Goal: Task Accomplishment & Management: Manage account settings

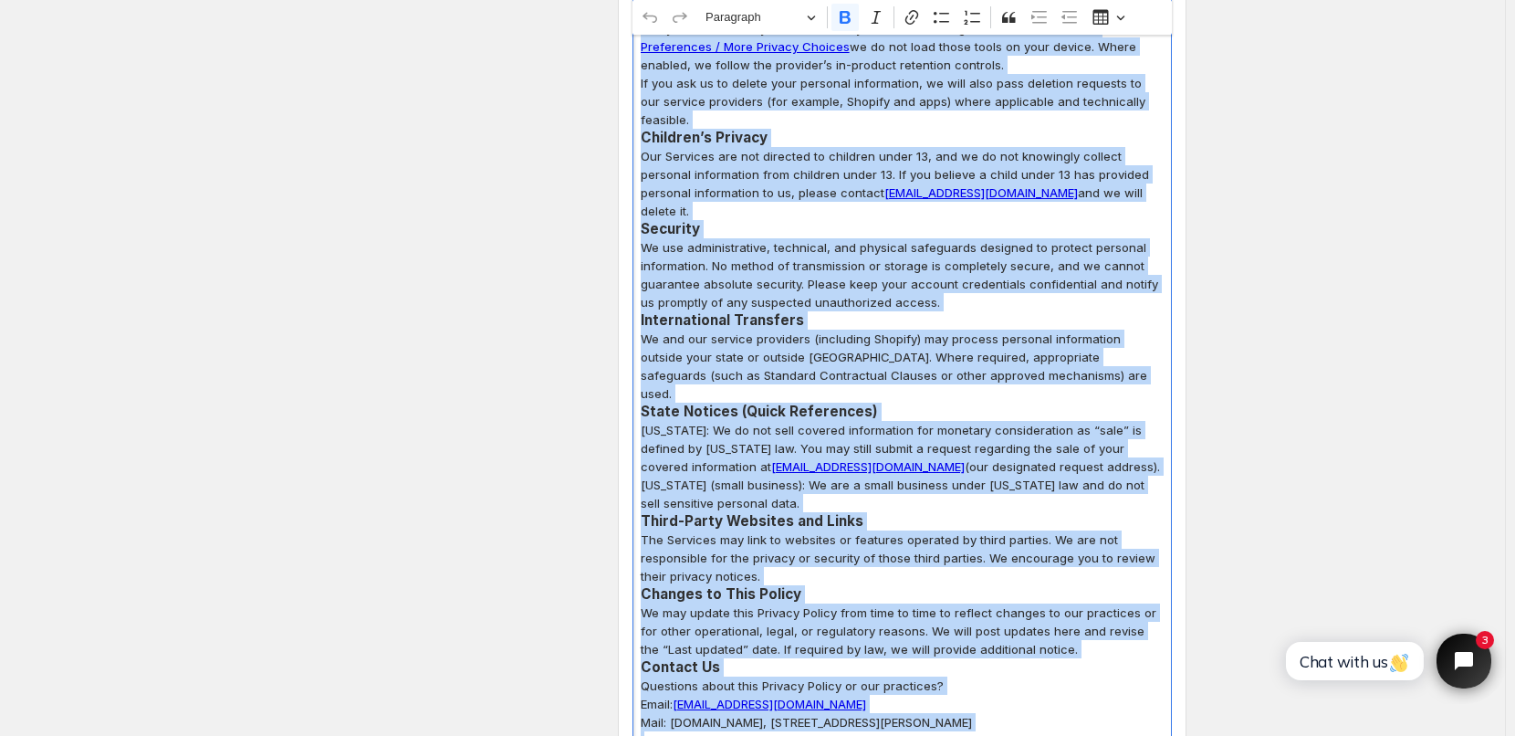
scroll to position [4362, 0]
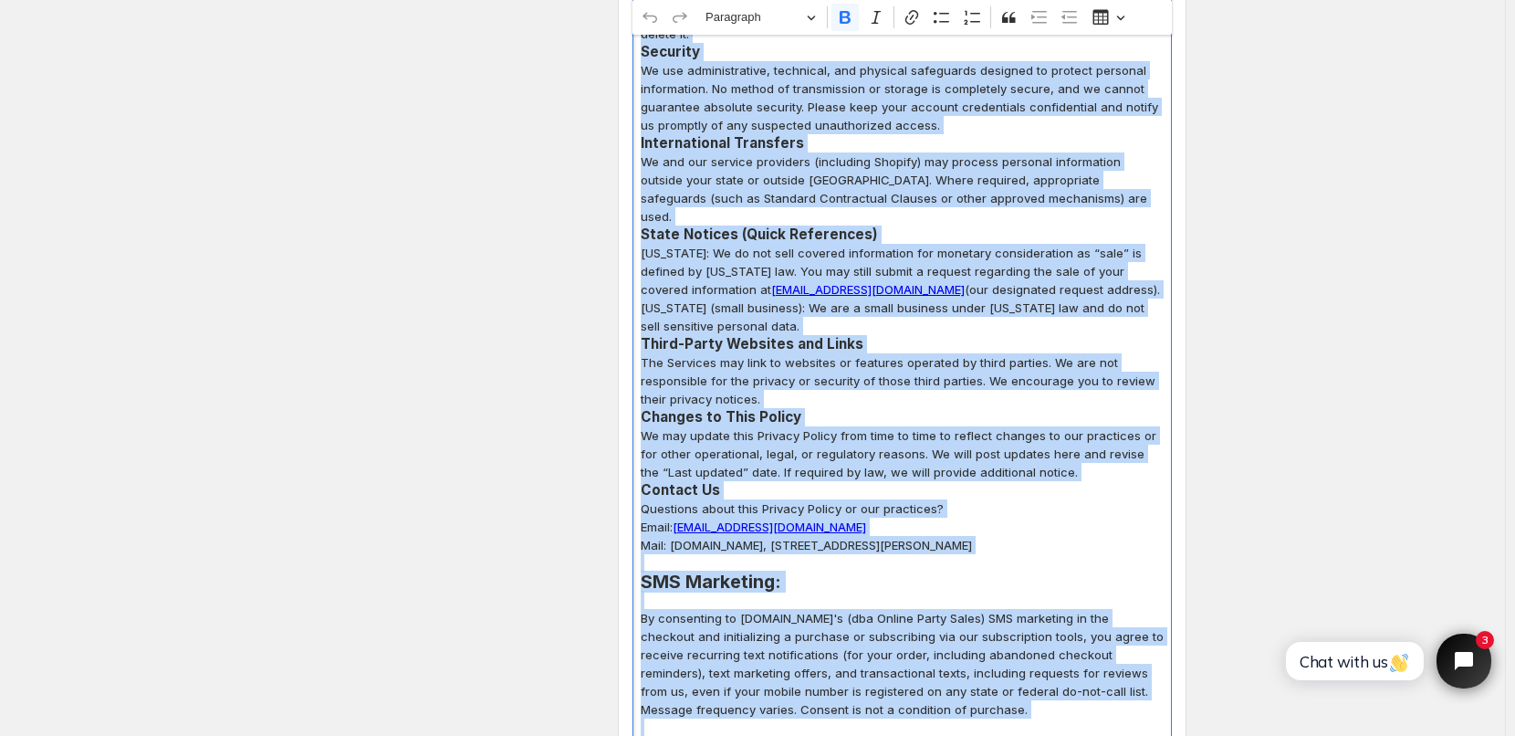
drag, startPoint x: 644, startPoint y: 126, endPoint x: 799, endPoint y: 464, distance: 371.2
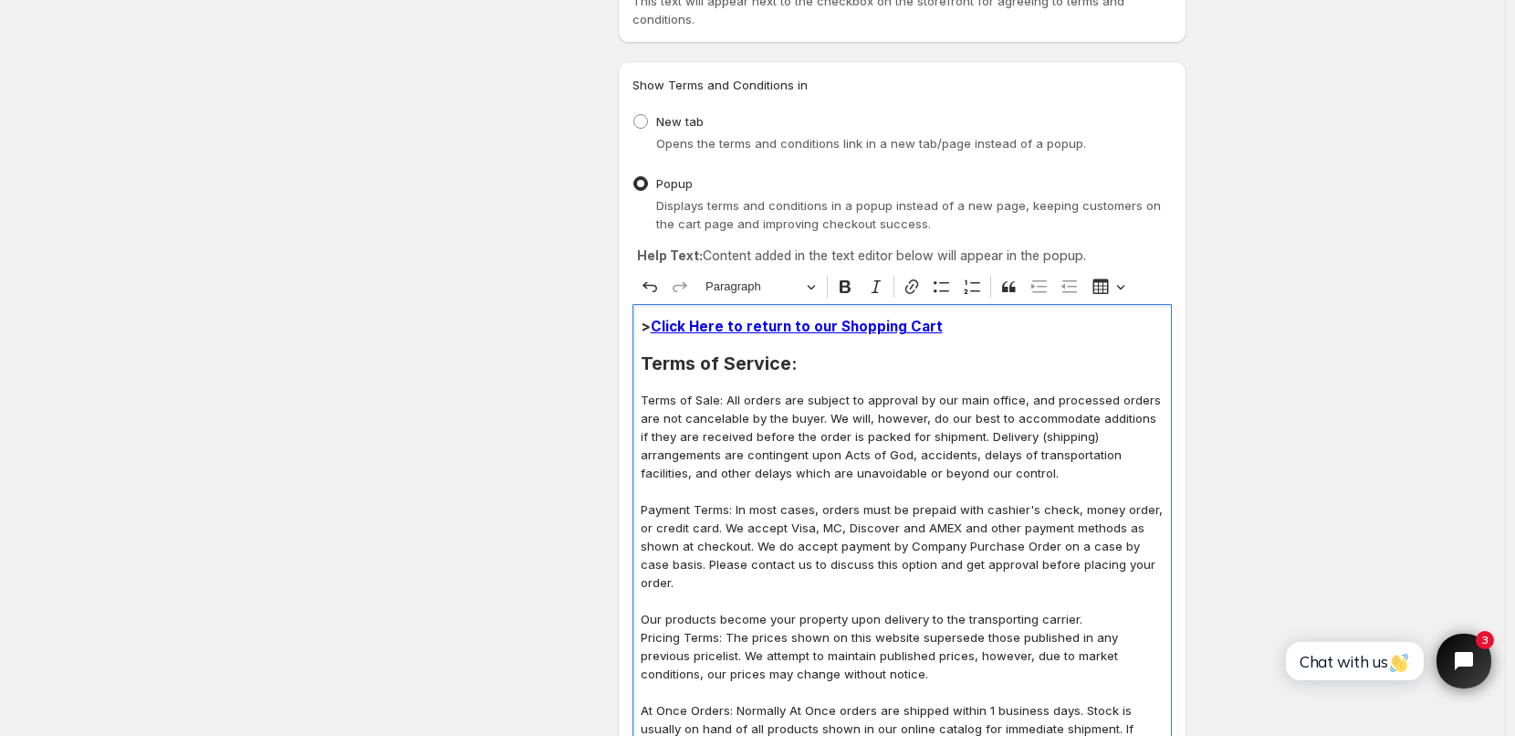
scroll to position [274, 0]
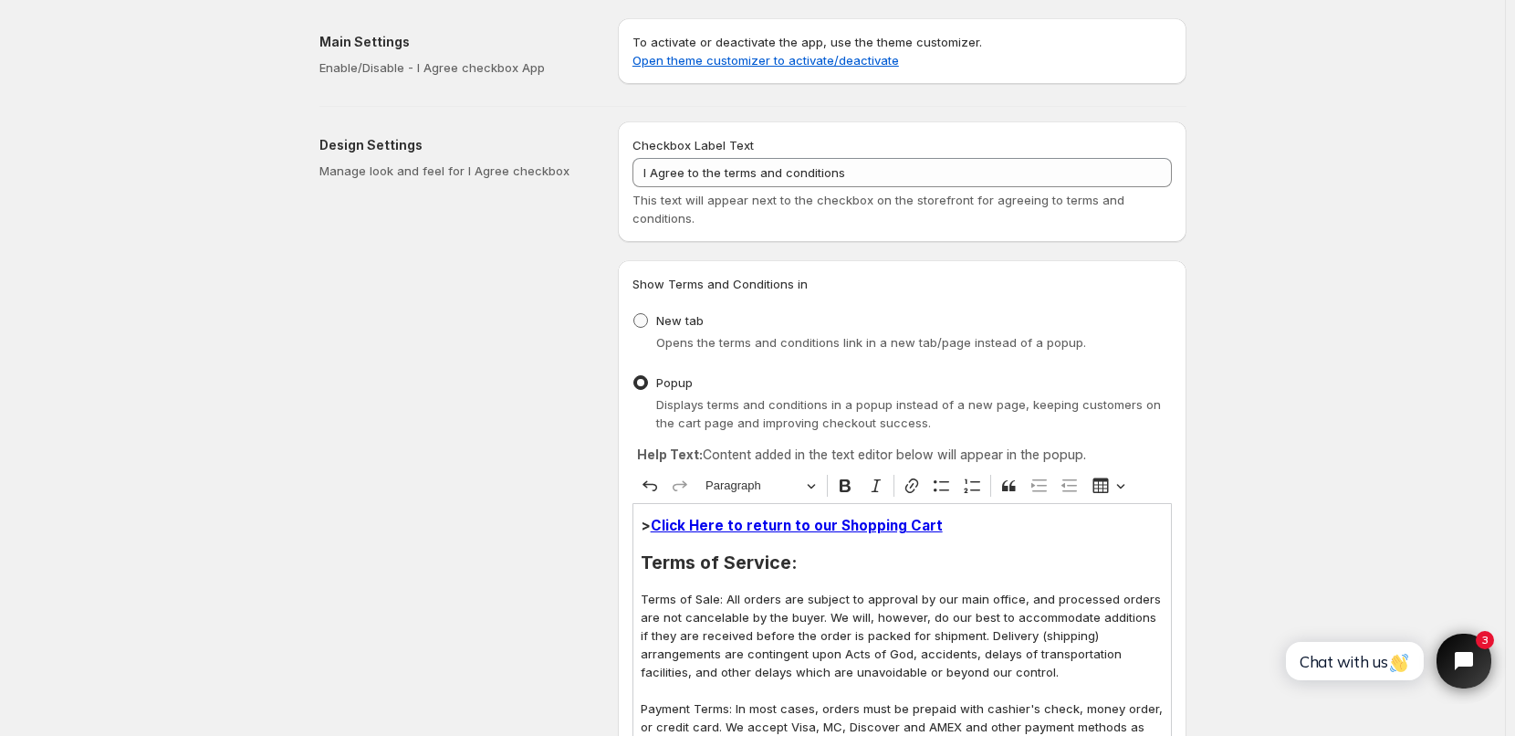
click at [645, 323] on span at bounding box center [640, 320] width 15 height 15
click at [634, 314] on input "New tab" at bounding box center [633, 313] width 1 height 1
radio input "true"
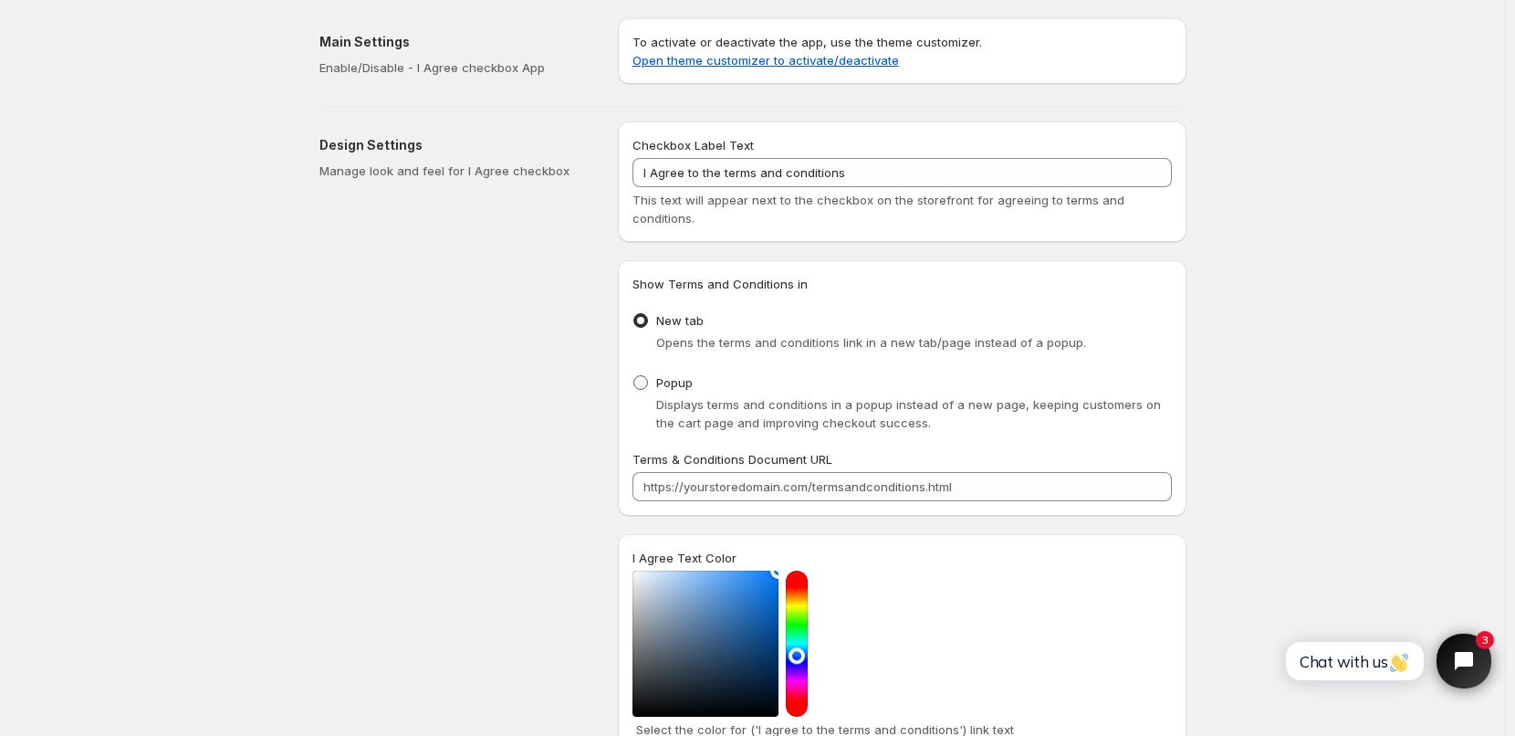
click at [646, 384] on span at bounding box center [640, 382] width 15 height 15
click at [634, 376] on input "Popup" at bounding box center [633, 375] width 1 height 1
radio input "true"
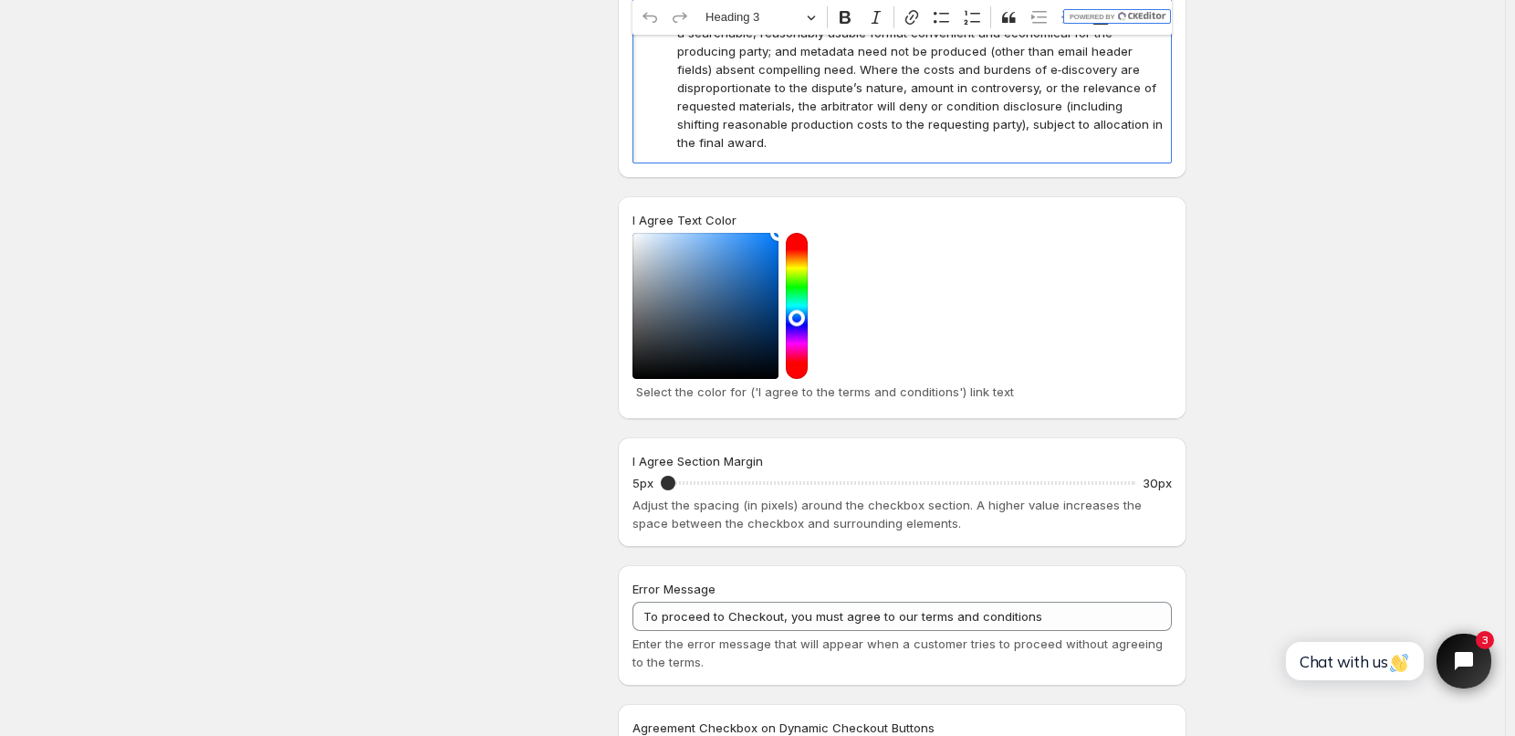
scroll to position [7657, 0]
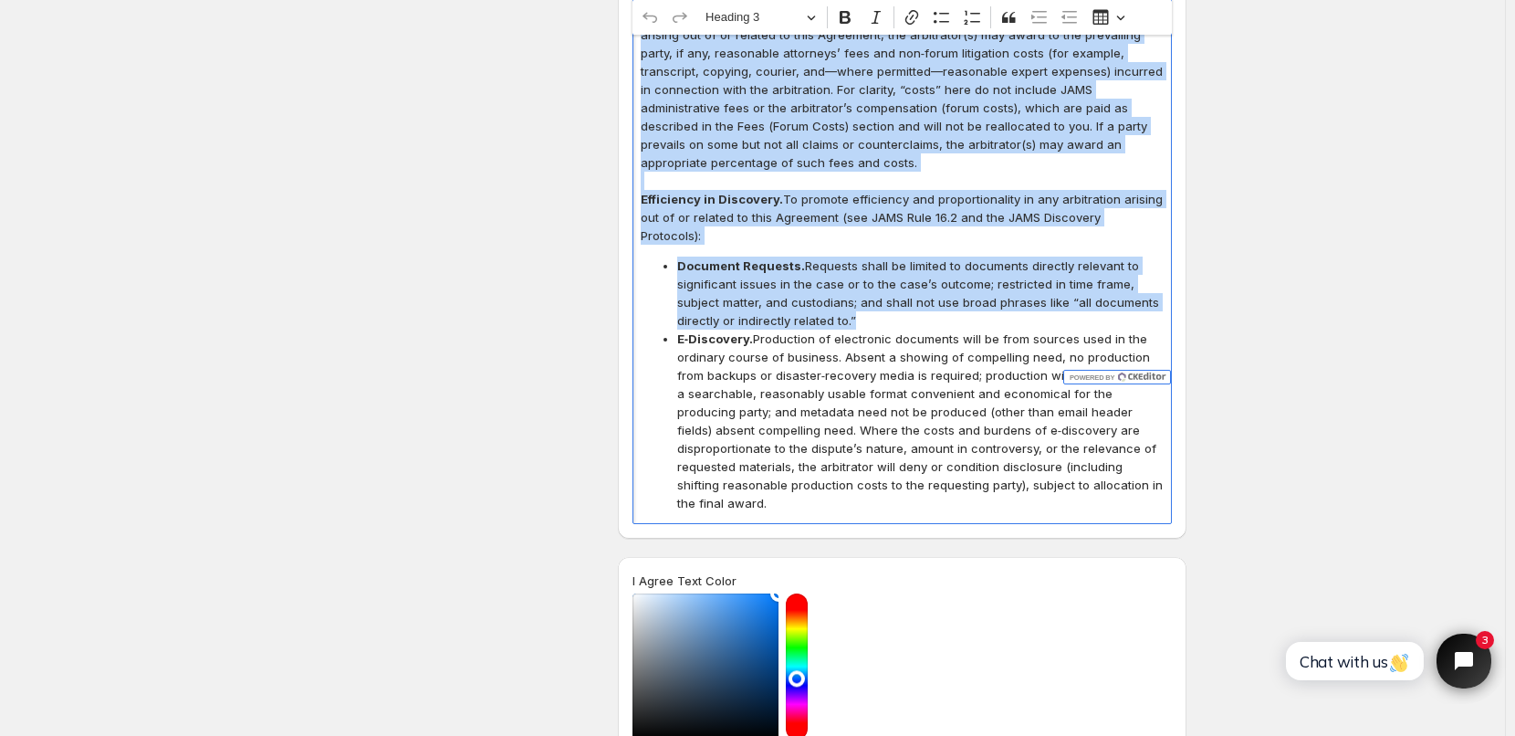
drag, startPoint x: 642, startPoint y: 250, endPoint x: 1207, endPoint y: 362, distance: 576.8
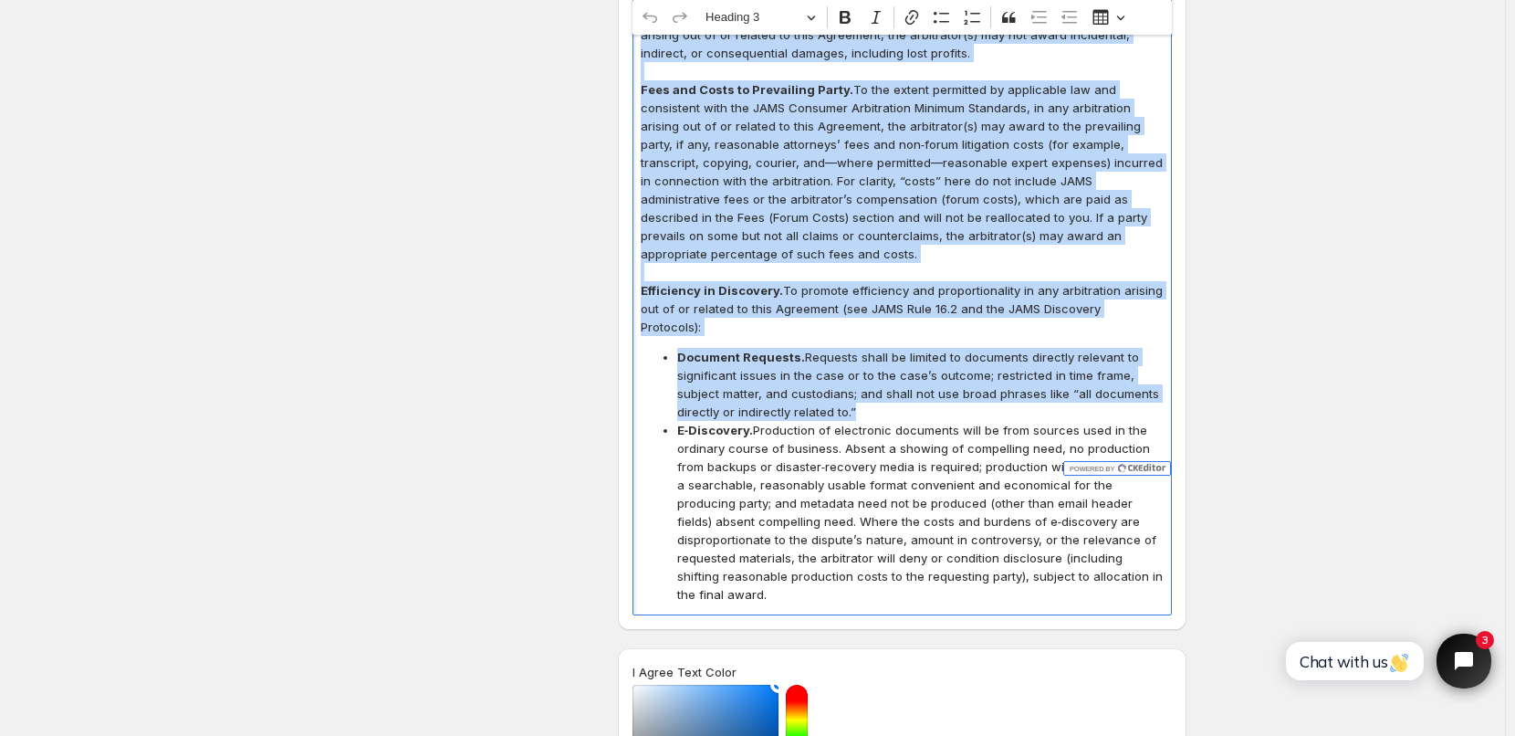
copy div "> Click Here to return to our Shopping Cart Terms of Service: Terms of Sale: Al…"
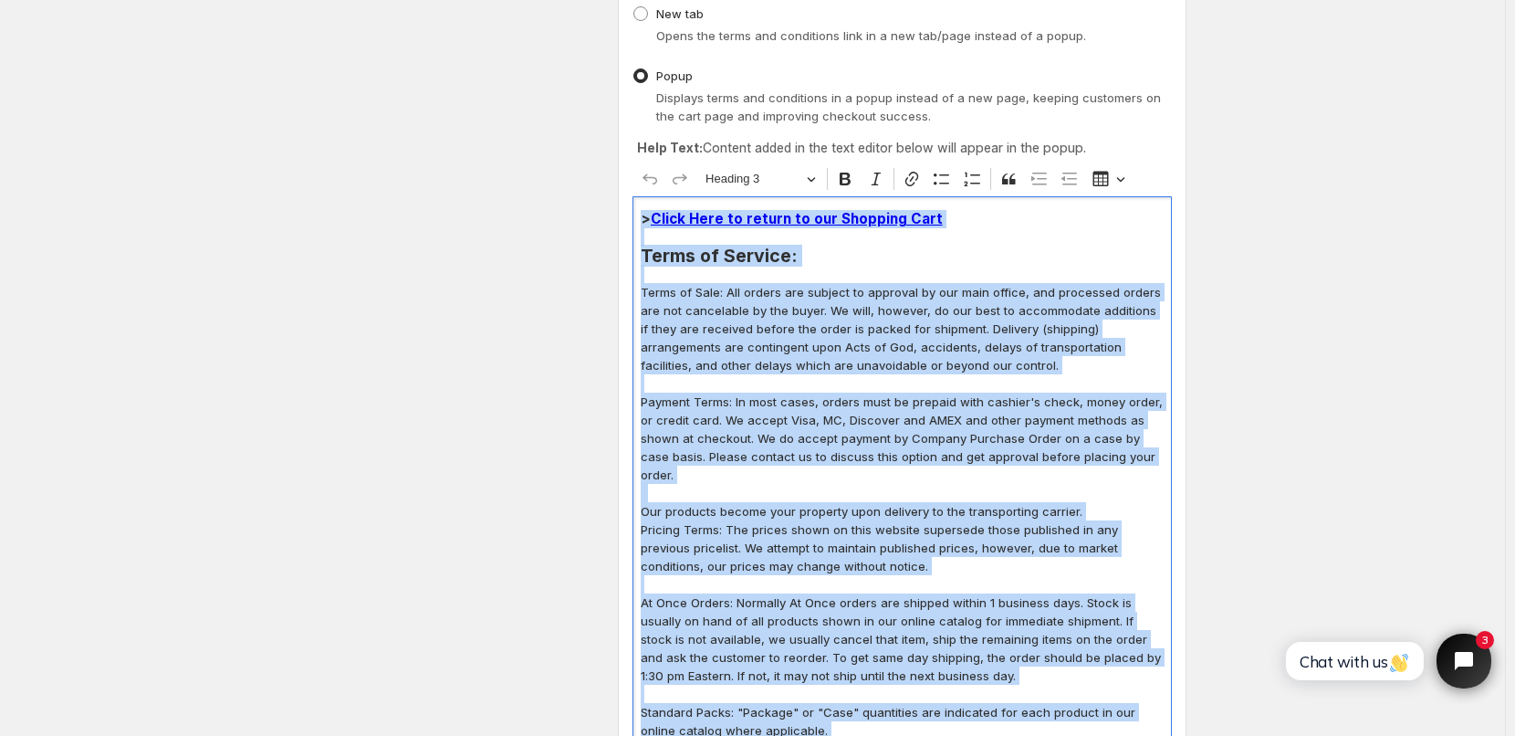
scroll to position [0, 0]
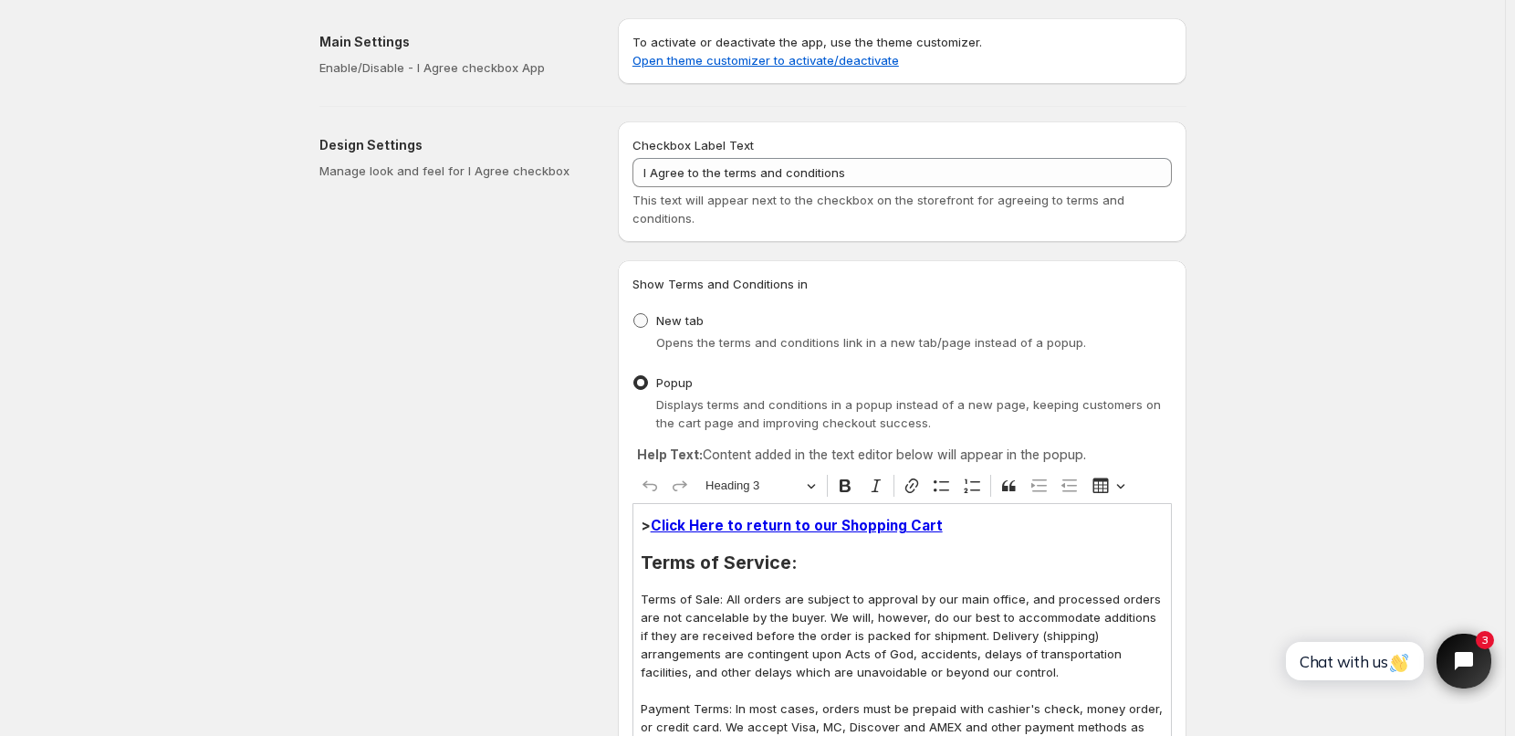
click at [645, 324] on span at bounding box center [640, 320] width 15 height 15
click at [634, 314] on input "New tab" at bounding box center [633, 313] width 1 height 1
radio input "true"
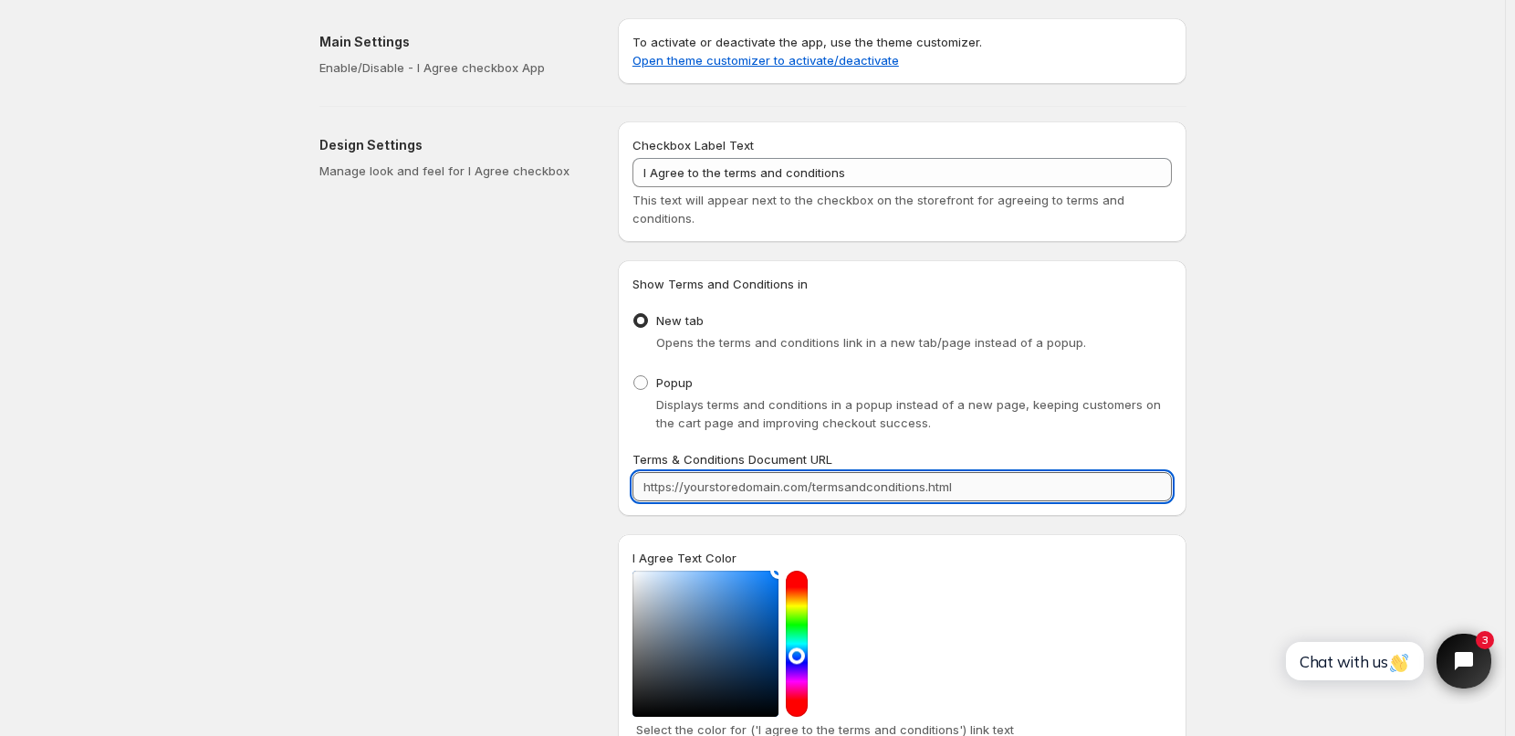
click at [777, 492] on input "Terms & Conditions Document URL" at bounding box center [901, 486] width 539 height 29
click at [681, 487] on input "Terms & Conditions Document URL" at bounding box center [901, 486] width 539 height 29
paste input "https://www.bulkpartysupplies.com/pages/bulk-party-supplies-terms-and-policies"
drag, startPoint x: 845, startPoint y: 485, endPoint x: 486, endPoint y: 510, distance: 359.5
click at [486, 510] on div "Design Settings Manage look and feel for I Agree checkbox Checkbox Label Text I…" at bounding box center [746, 678] width 882 height 1143
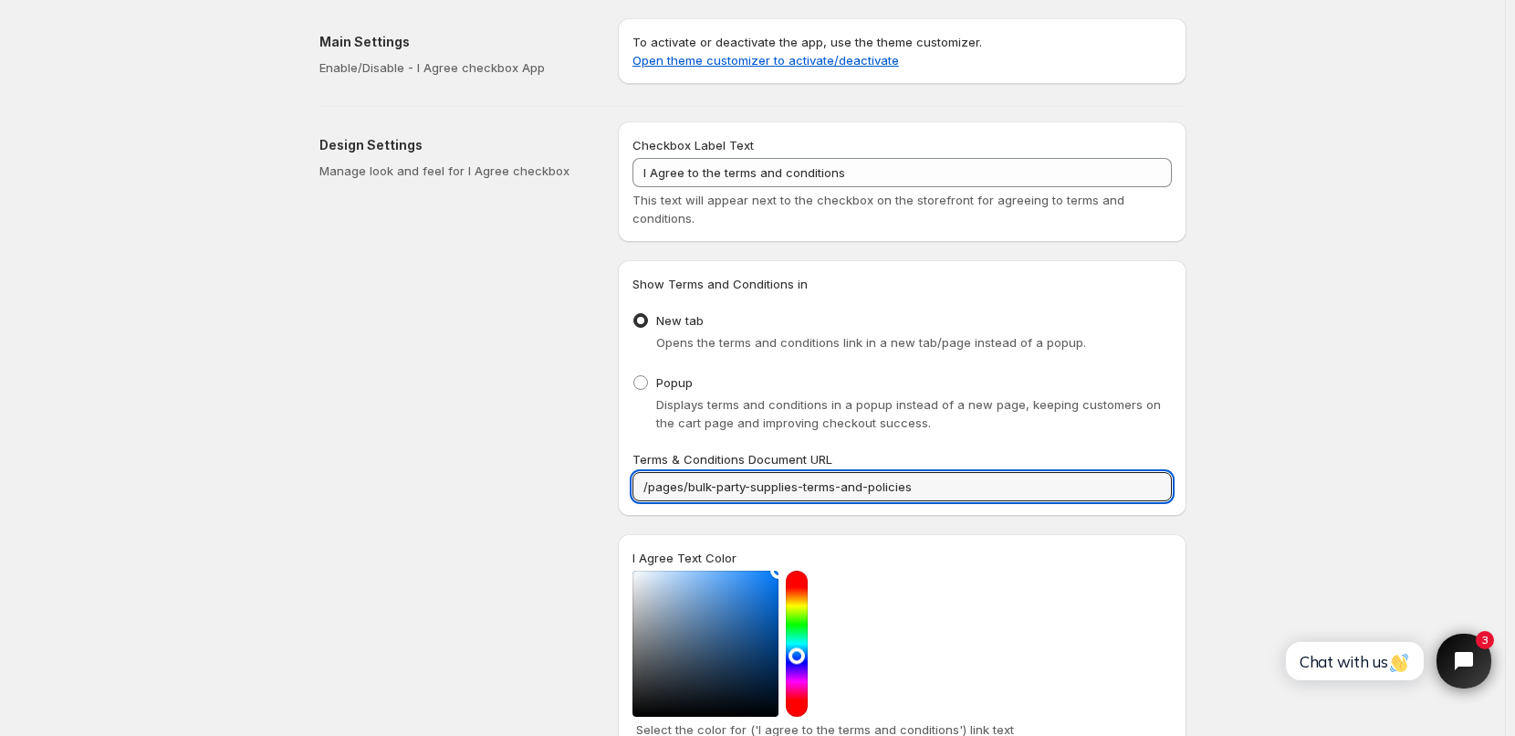
type input "/pages/bulk-party-supplies-terms-and-policies"
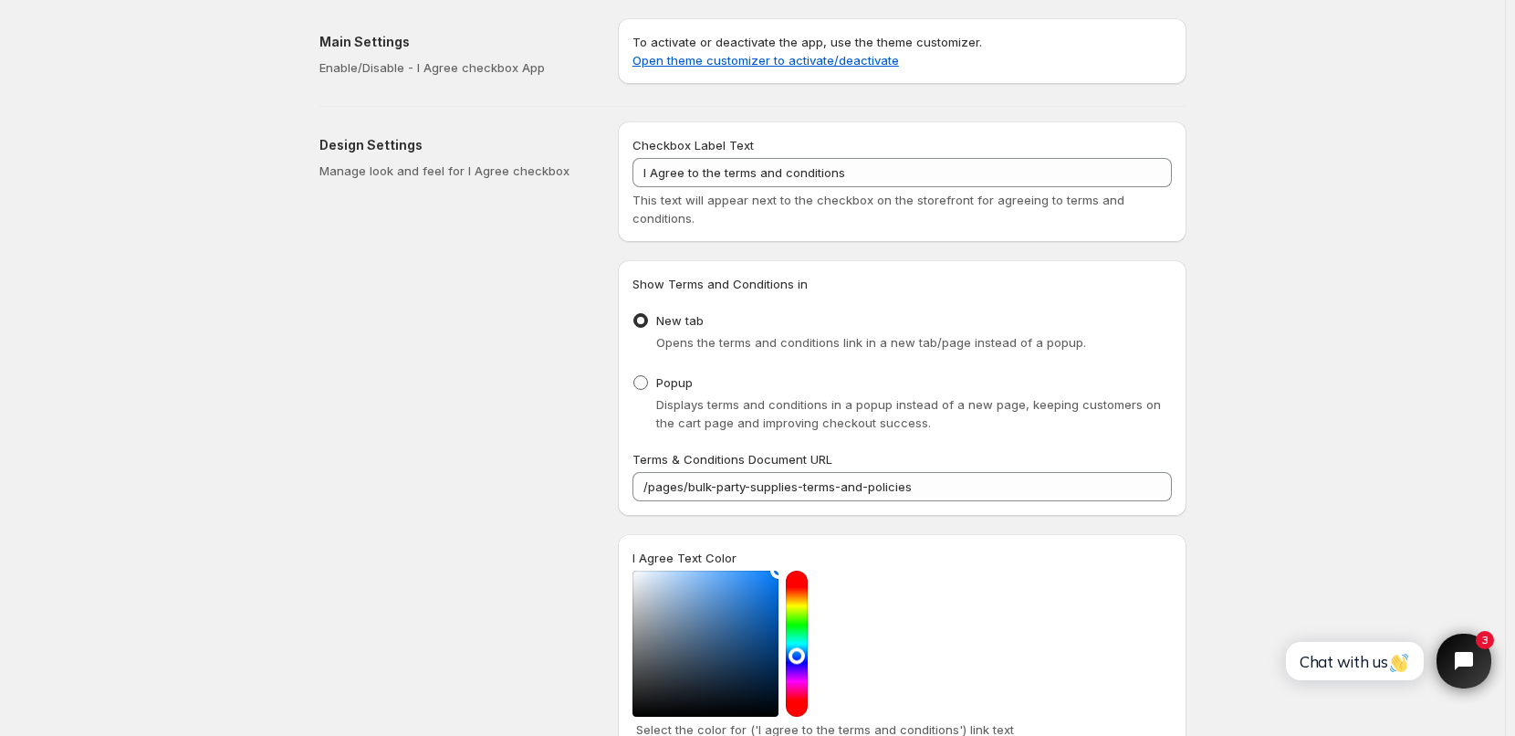
click at [648, 386] on span at bounding box center [640, 382] width 15 height 15
click at [634, 376] on input "Popup" at bounding box center [633, 375] width 1 height 1
radio input "true"
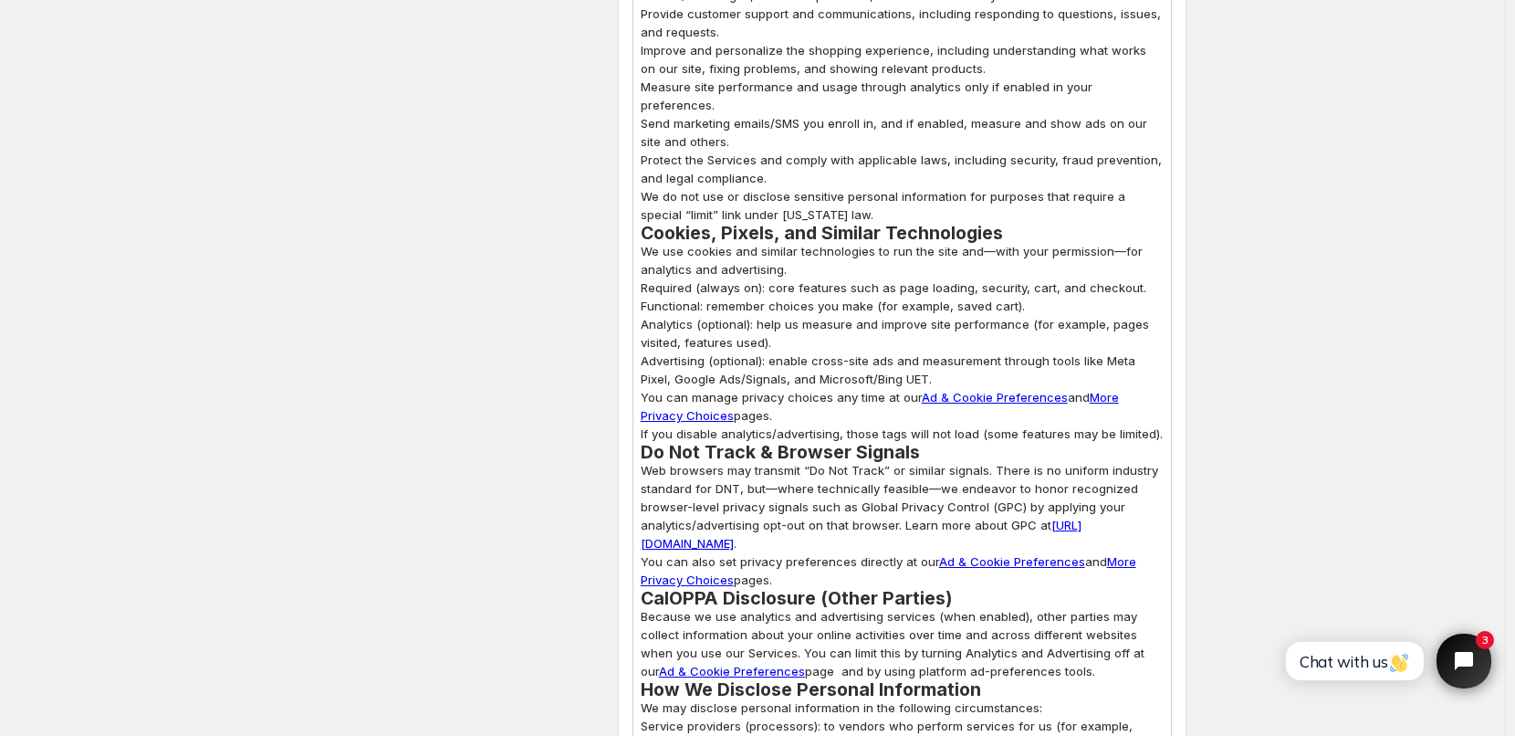
scroll to position [2646, 0]
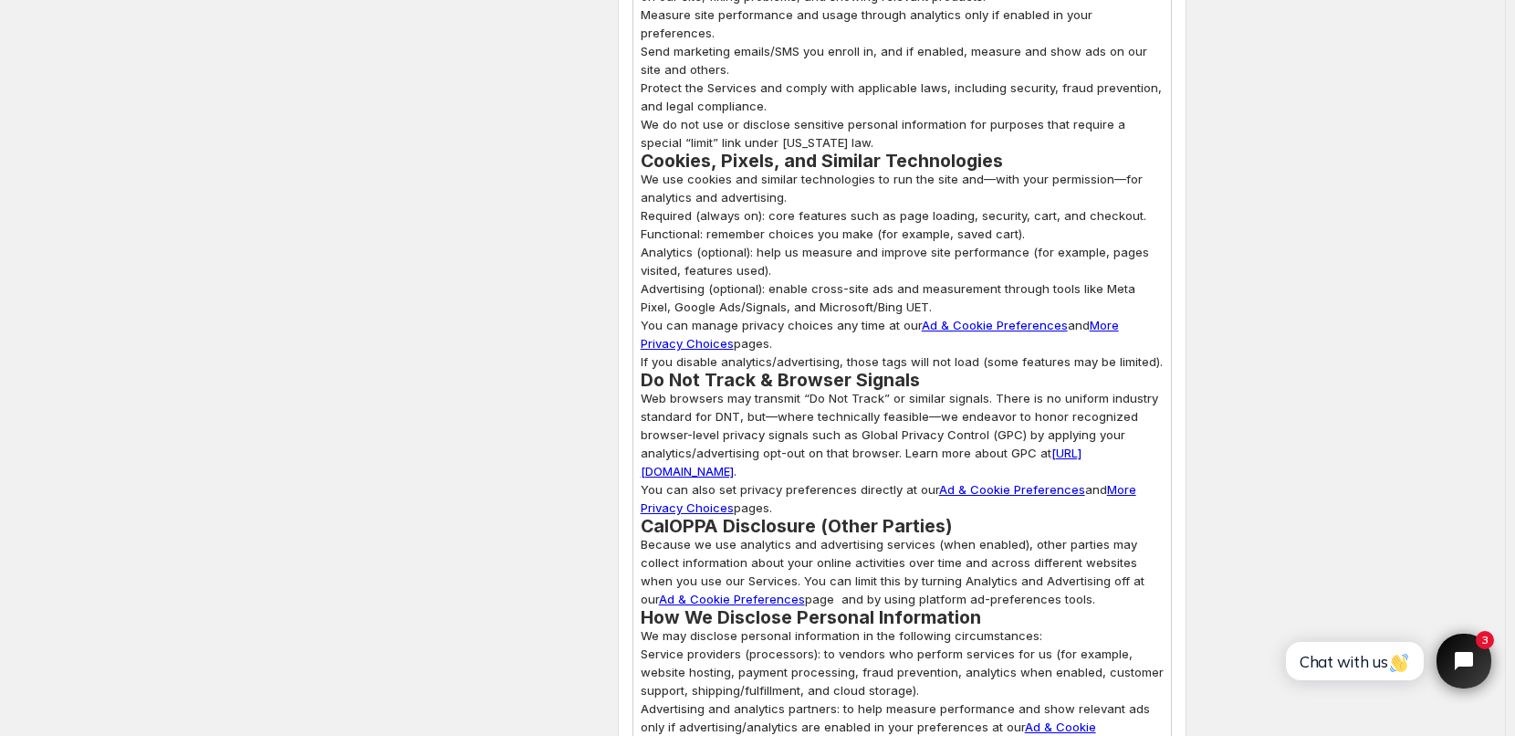
click at [991, 318] on link "Ad & Cookie Preferences" at bounding box center [995, 325] width 146 height 15
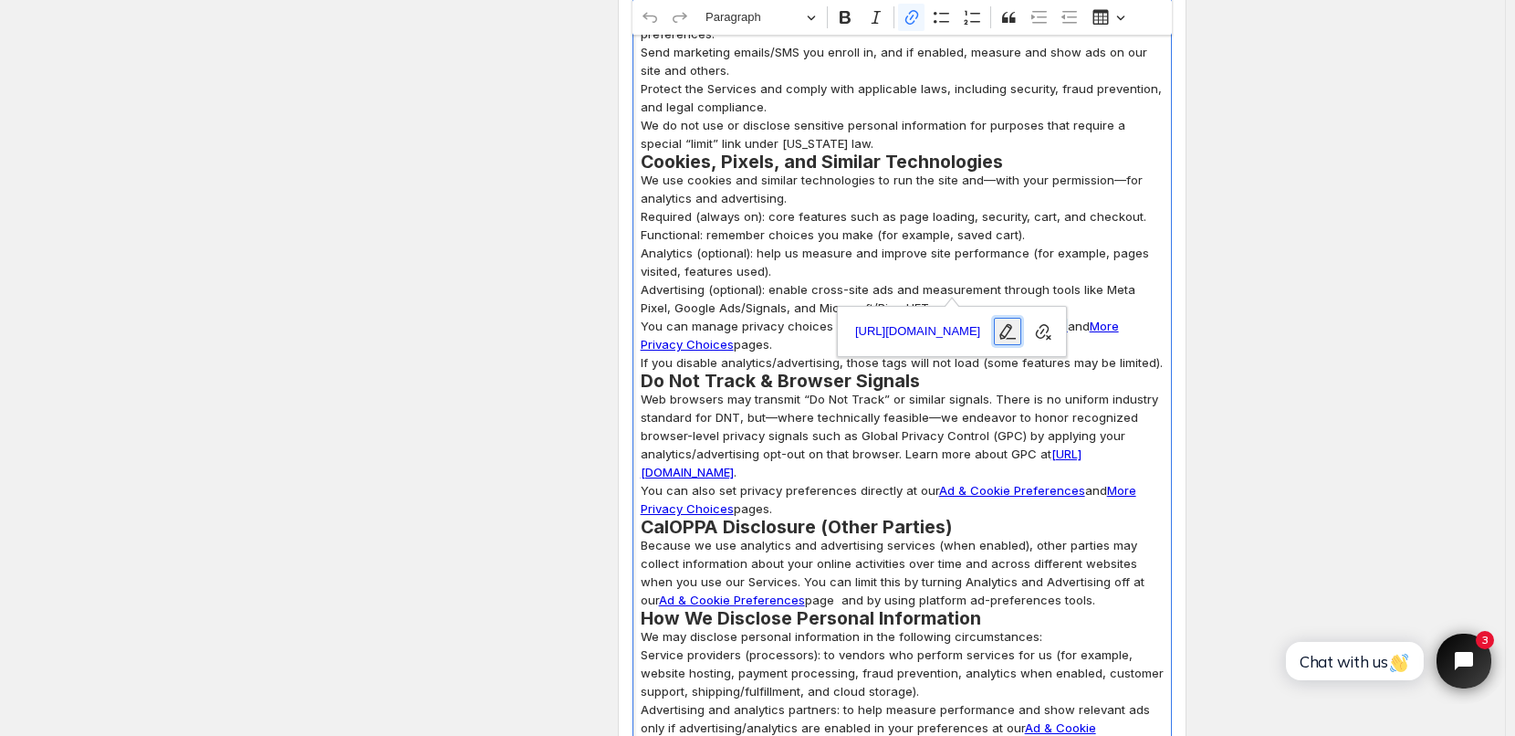
click at [1017, 329] on icon "button" at bounding box center [1007, 331] width 18 height 18
click at [1042, 329] on input "https://www.bulkpartysupplies.com/pages/data-sharing-opt-out#cstkOpener" at bounding box center [957, 331] width 214 height 27
drag, startPoint x: 1007, startPoint y: 334, endPoint x: 1084, endPoint y: 332, distance: 76.7
click at [1084, 332] on form "https://www.bulkpartysupplies.com/pages/data-sharing-opt-out#cstkOpener Link UR…" at bounding box center [991, 331] width 304 height 48
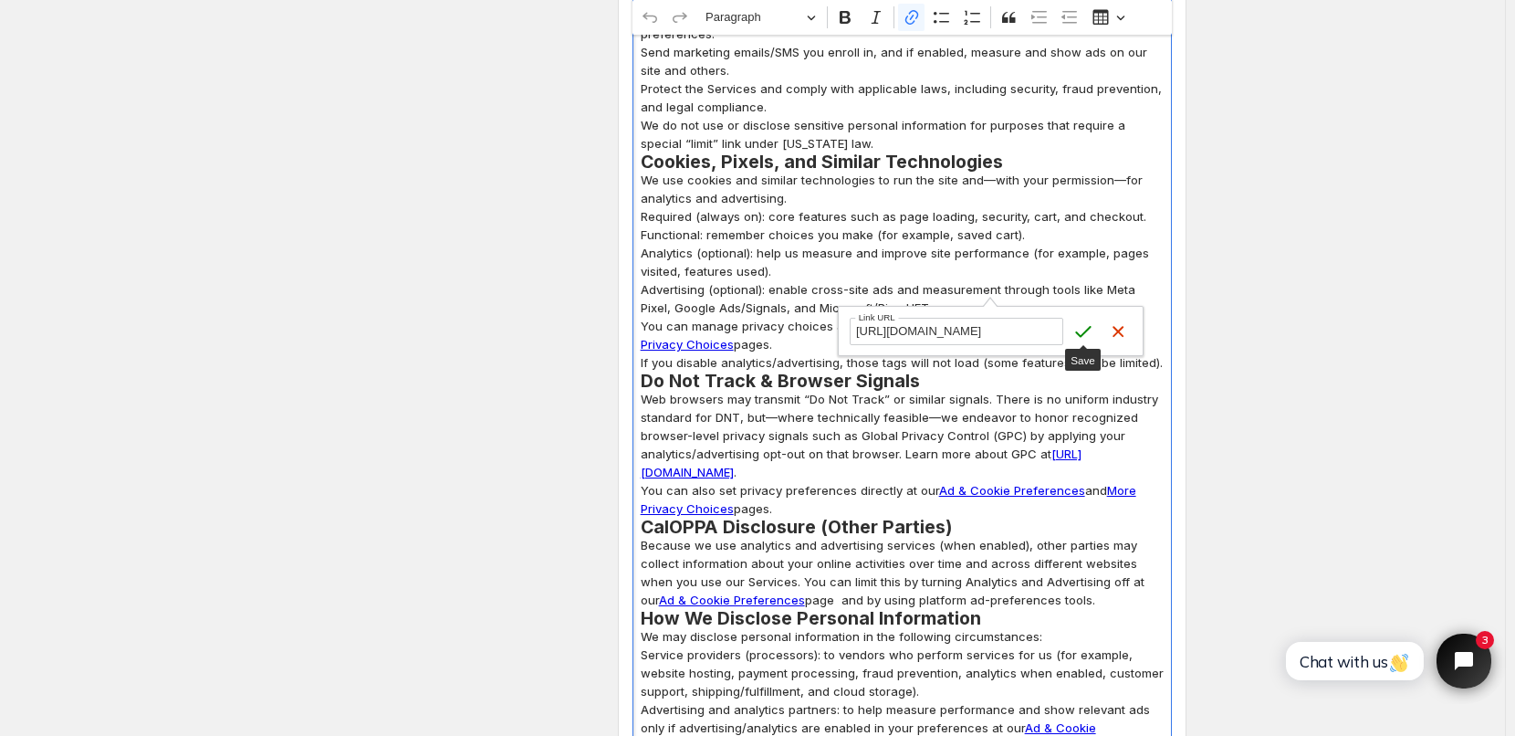
click at [1023, 332] on input "https://www.bulkpartysupplies.com/pages/data-sharing-opt-out#cstkOpener" at bounding box center [957, 331] width 214 height 27
drag, startPoint x: 987, startPoint y: 328, endPoint x: 708, endPoint y: 323, distance: 279.3
type input "#cstkOpener"
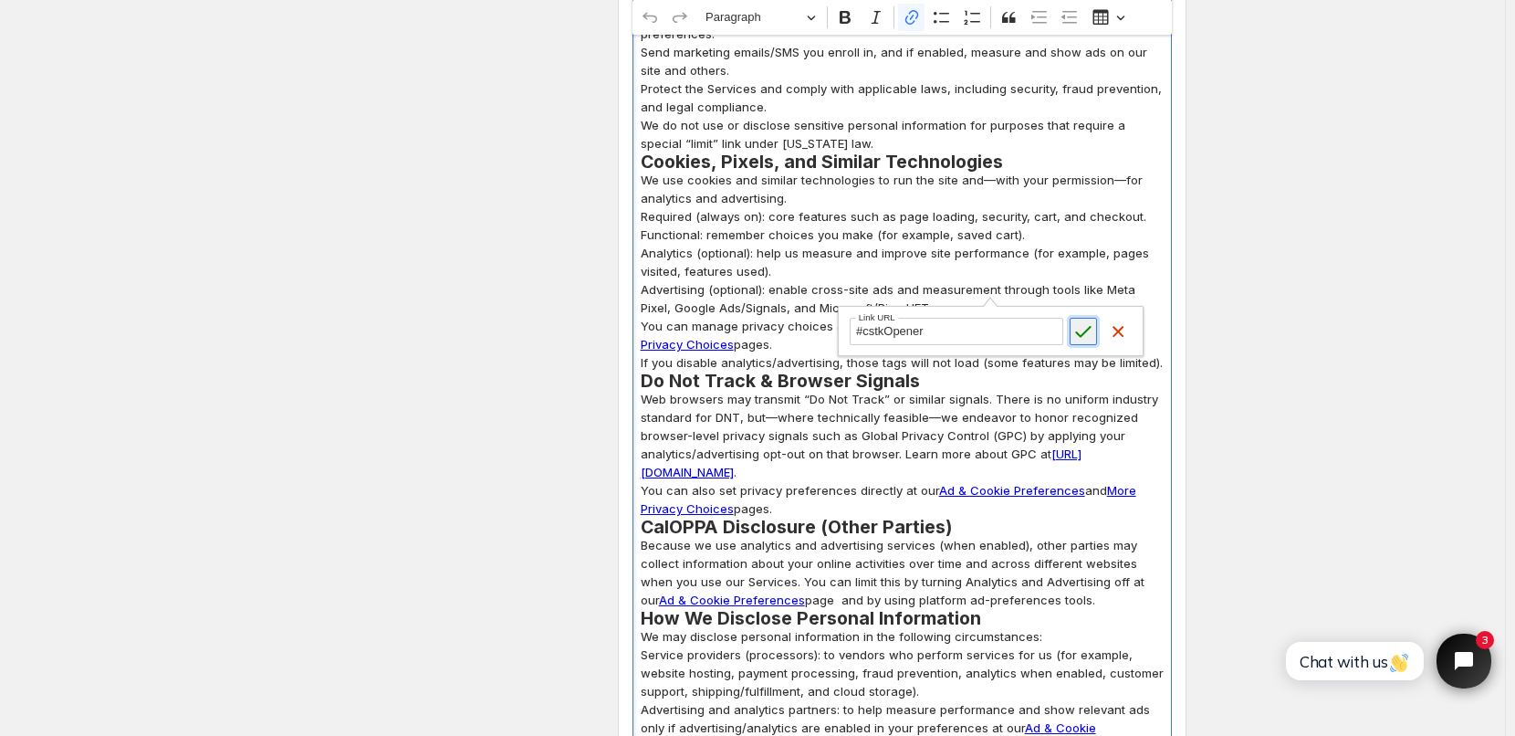
click at [1081, 333] on icon "submit" at bounding box center [1083, 331] width 18 height 18
drag, startPoint x: 920, startPoint y: 285, endPoint x: 1093, endPoint y: 286, distance: 173.4
click at [1093, 317] on p "You can manage privacy choices any time at our Ad & Cookie Preferences and More…" at bounding box center [902, 344] width 523 height 55
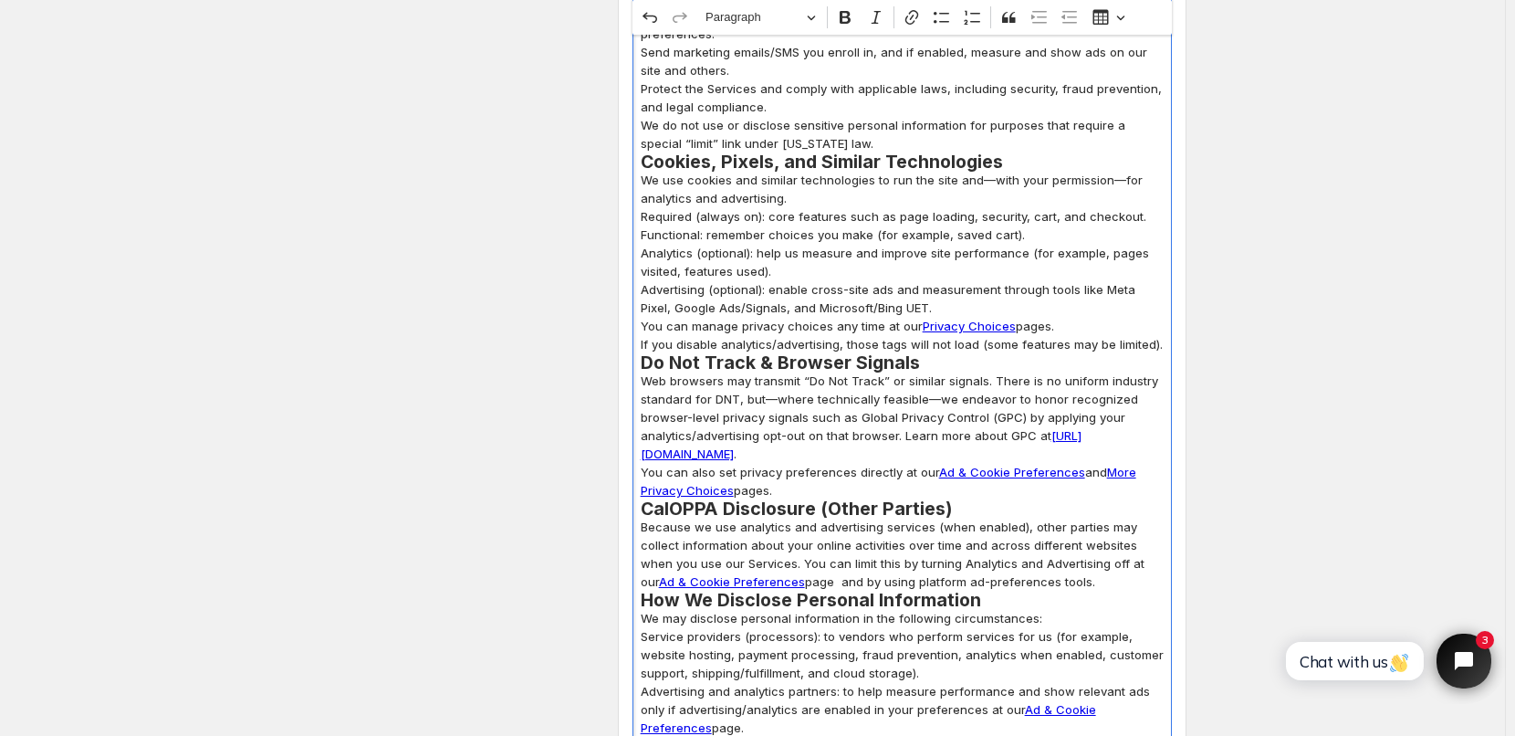
click at [1042, 317] on p "You can manage privacy choices any time at our Privacy Choices pages. If you di…" at bounding box center [902, 335] width 523 height 37
drag, startPoint x: 936, startPoint y: 436, endPoint x: 1122, endPoint y: 407, distance: 188.4
click at [1140, 463] on p "You can also set privacy preferences directly at our Ad & Cookie Preferences an…" at bounding box center [902, 481] width 523 height 37
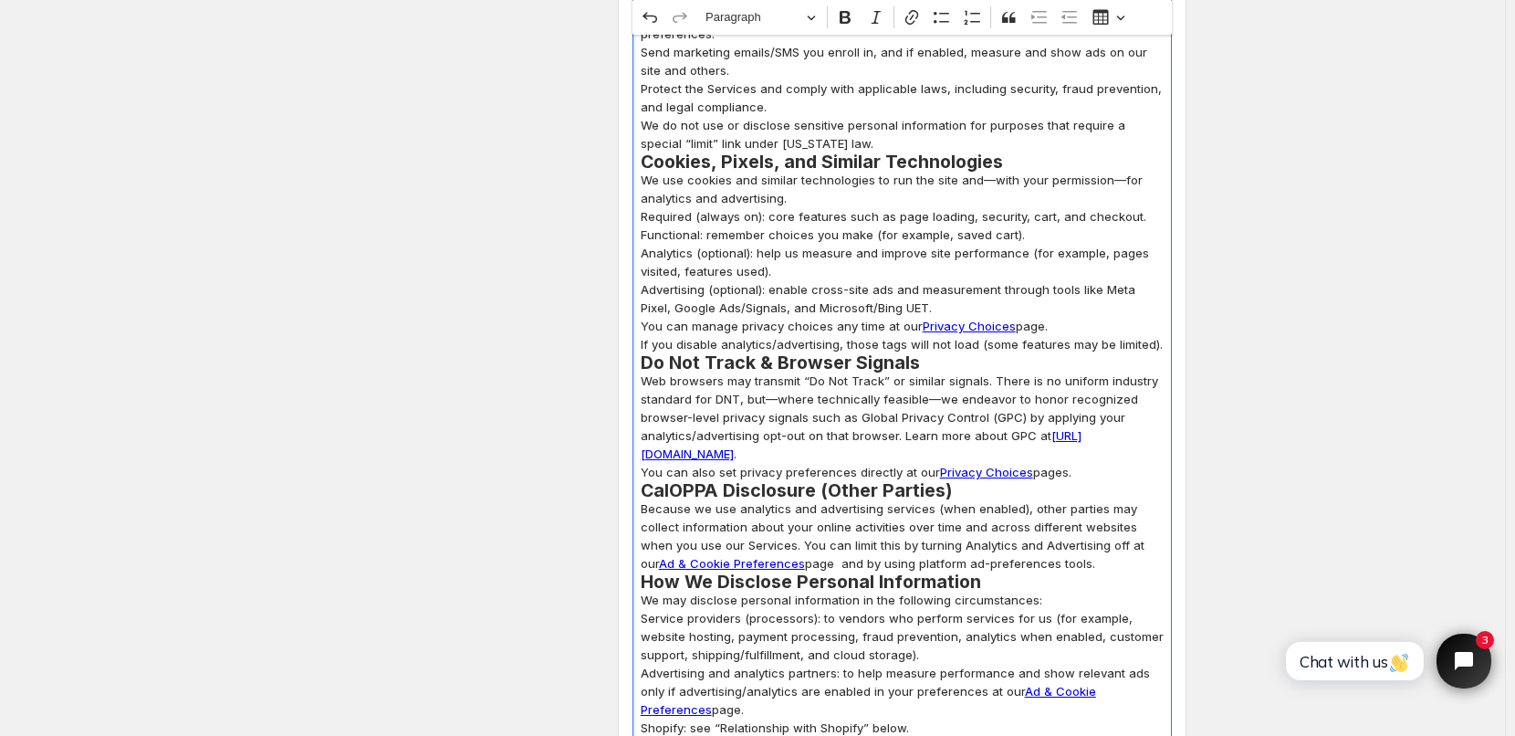
click at [1061, 463] on p "You can also set privacy preferences directly at our Privacy Choices pages." at bounding box center [902, 472] width 523 height 18
drag, startPoint x: 1132, startPoint y: 513, endPoint x: 1142, endPoint y: 520, distance: 12.4
click at [1142, 520] on p "Because we use analytics and advertising services (when enabled), other parties…" at bounding box center [902, 535] width 523 height 73
click at [1139, 532] on p "Because we use analytics and advertising services (when enabled), other parties…" at bounding box center [902, 535] width 523 height 73
drag, startPoint x: 936, startPoint y: 435, endPoint x: 1061, endPoint y: 432, distance: 125.1
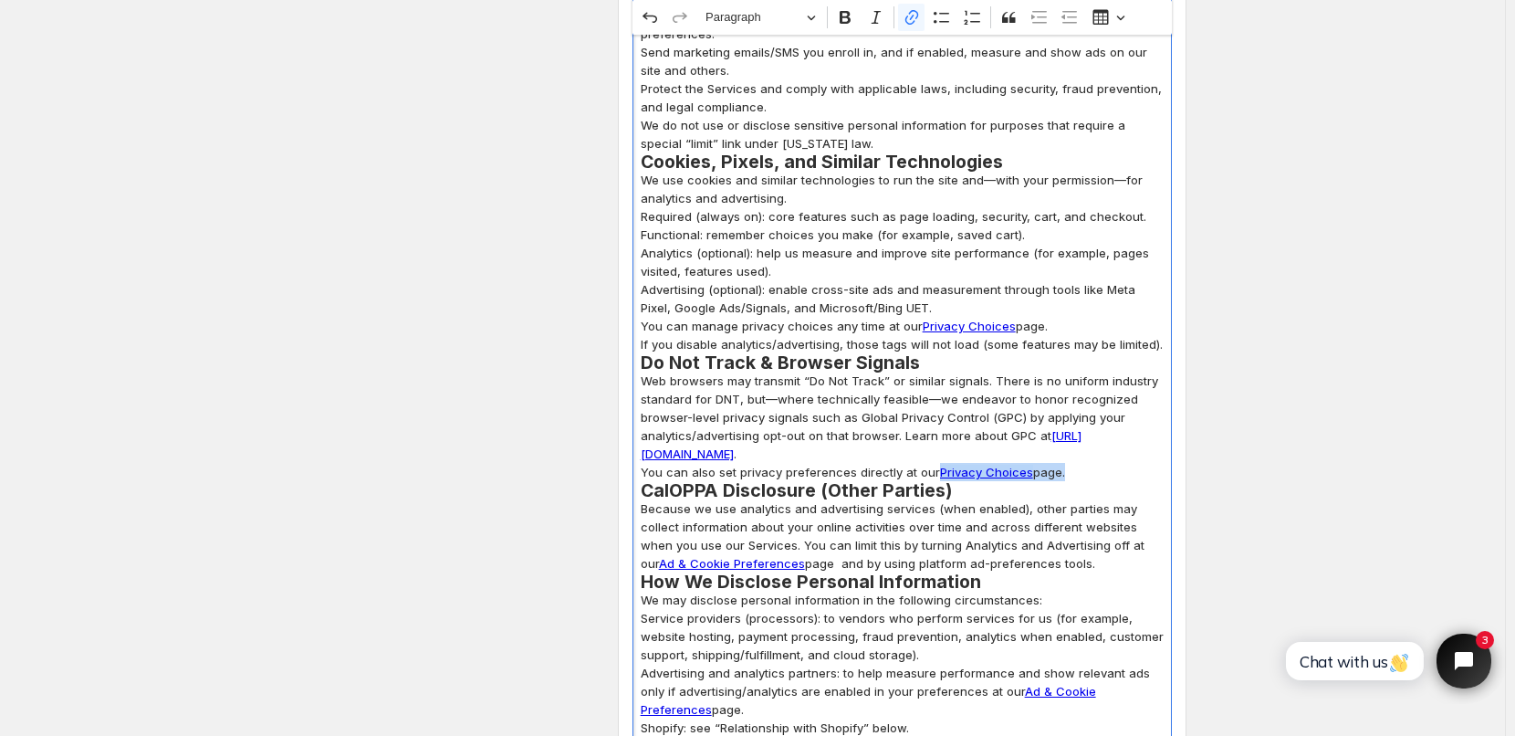
click at [1061, 463] on p "You can also set privacy preferences directly at our Privacy Choices page." at bounding box center [902, 472] width 523 height 18
copy p "Privacy Choices page"
drag, startPoint x: 1131, startPoint y: 510, endPoint x: 789, endPoint y: 527, distance: 341.7
click at [789, 527] on p "Because we use analytics and advertising services (when enabled), other parties…" at bounding box center [902, 535] width 523 height 73
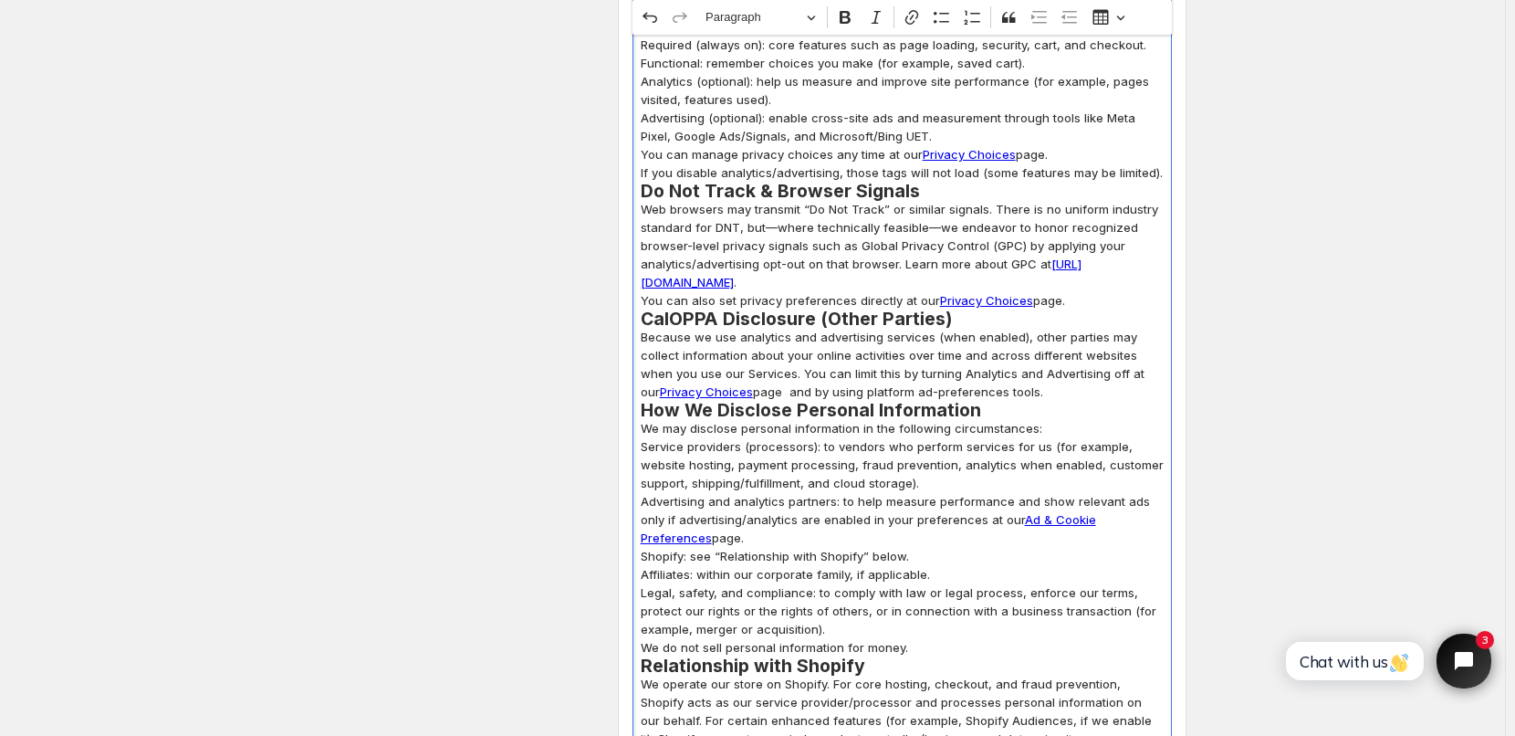
scroll to position [2829, 0]
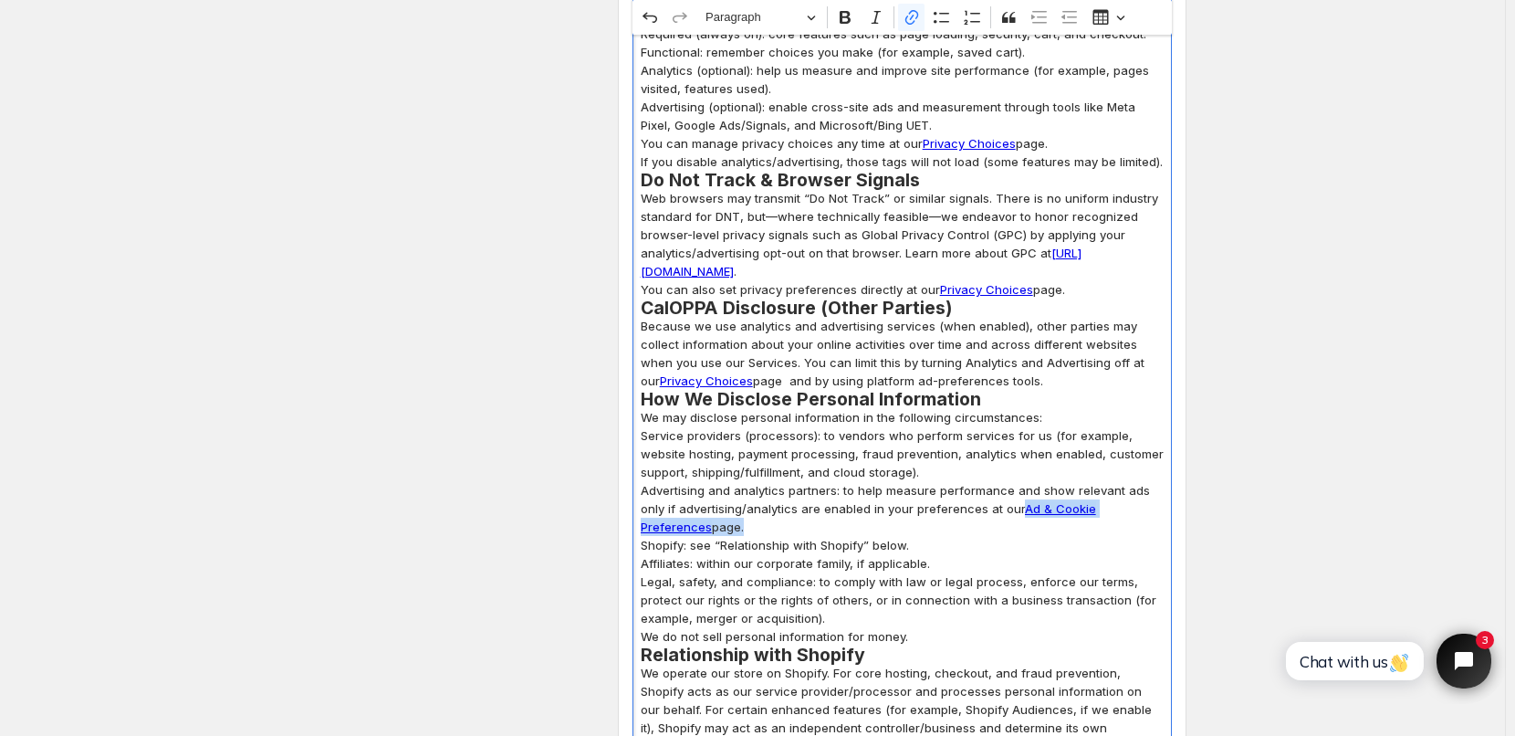
drag, startPoint x: 1023, startPoint y: 472, endPoint x: 673, endPoint y: 490, distance: 350.9
click at [673, 490] on p "Advertising and analytics partners: to help measure performance and show releva…" at bounding box center [902, 508] width 523 height 55
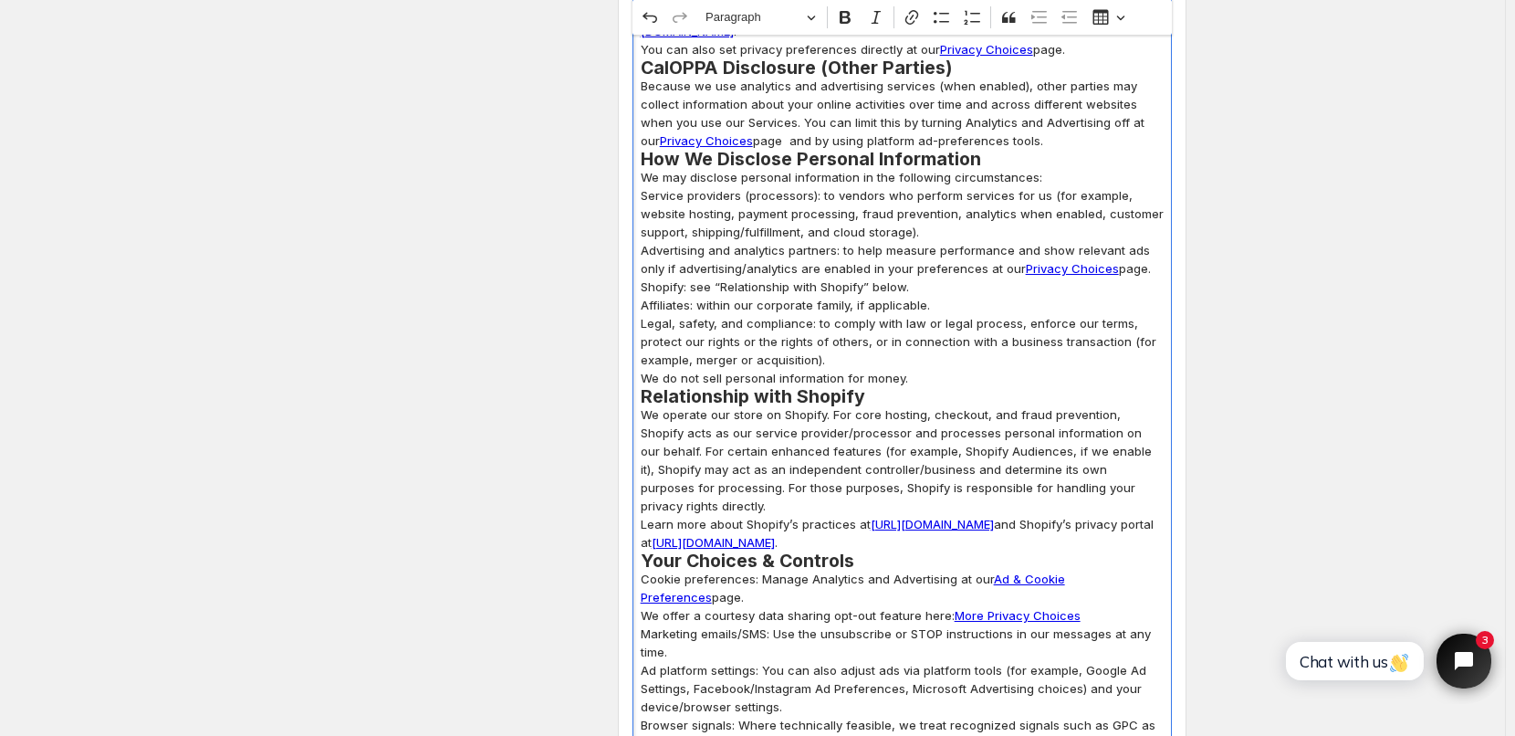
scroll to position [3103, 0]
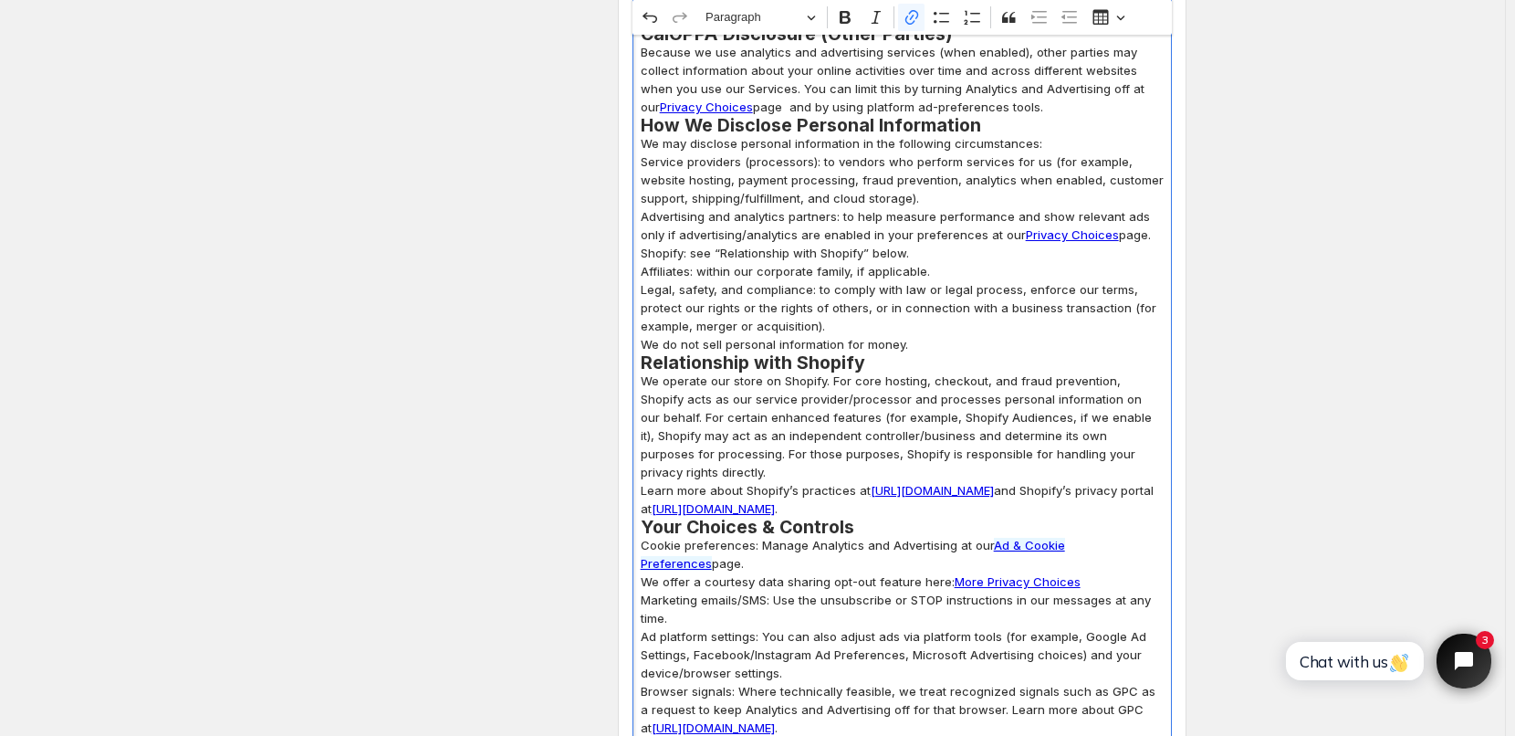
drag, startPoint x: 997, startPoint y: 510, endPoint x: 674, endPoint y: 521, distance: 322.3
click at [674, 536] on p "Cookie preferences: Manage Analytics and Advertising at our Ad & Cookie Prefere…" at bounding box center [902, 554] width 523 height 37
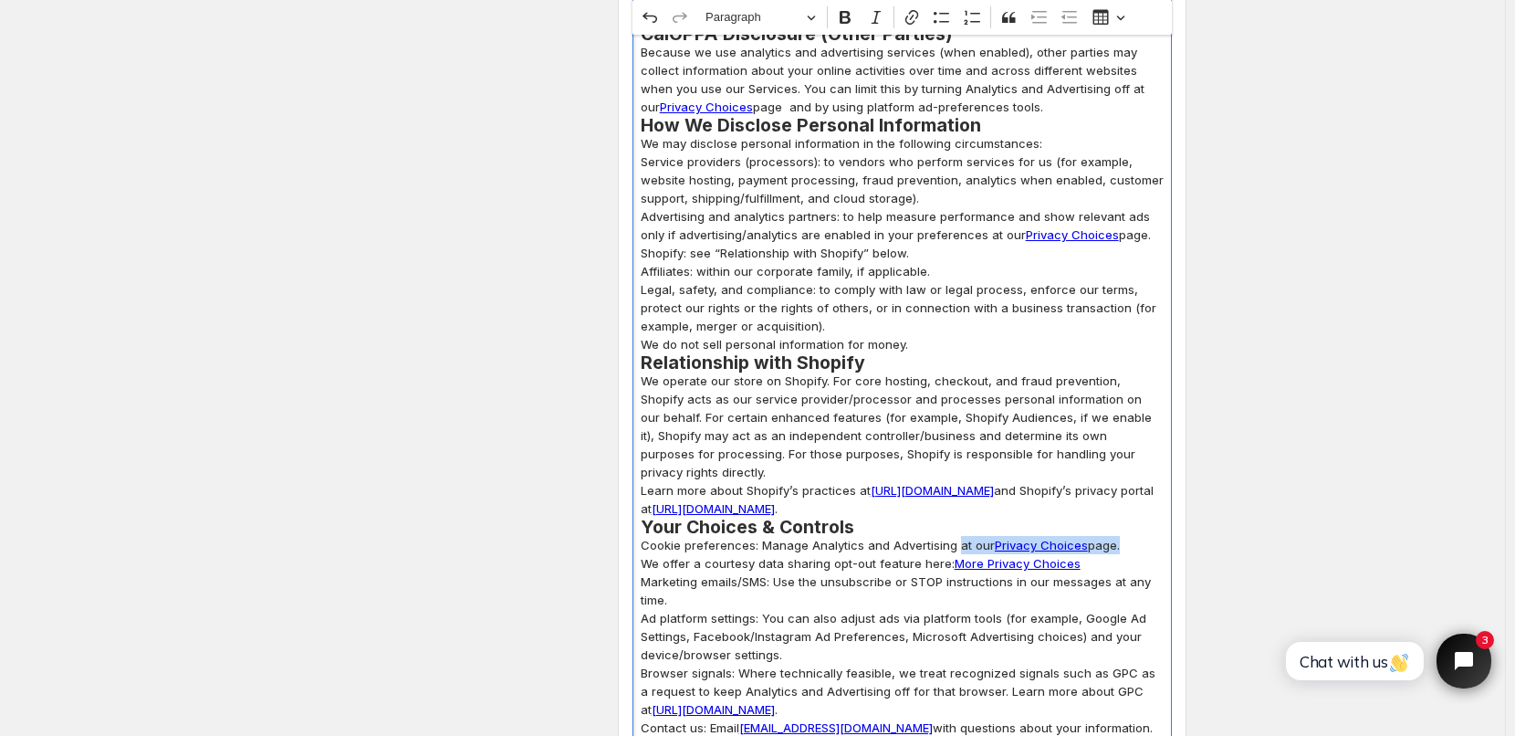
drag, startPoint x: 957, startPoint y: 507, endPoint x: 1115, endPoint y: 506, distance: 157.9
click at [1115, 536] on p "Cookie preferences: Manage Analytics and Advertising at our Privacy Choices pag…" at bounding box center [902, 545] width 523 height 18
copy p "at our Privacy Choices page"
drag, startPoint x: 922, startPoint y: 523, endPoint x: 1076, endPoint y: 522, distance: 154.2
click at [1076, 554] on p "We offer a courtesy data sharing opt-out feature here: More Privacy Choices" at bounding box center [902, 563] width 523 height 18
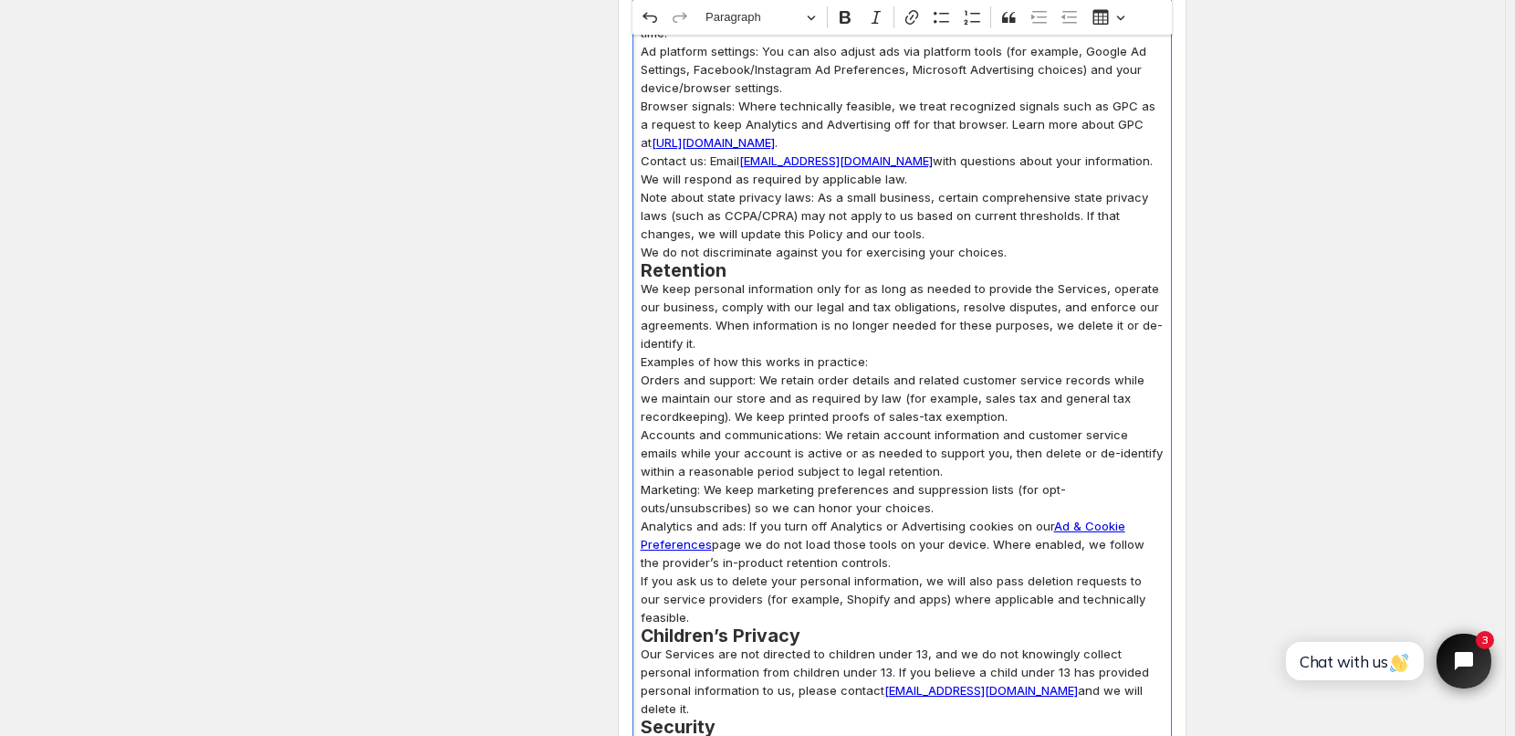
scroll to position [3650, 0]
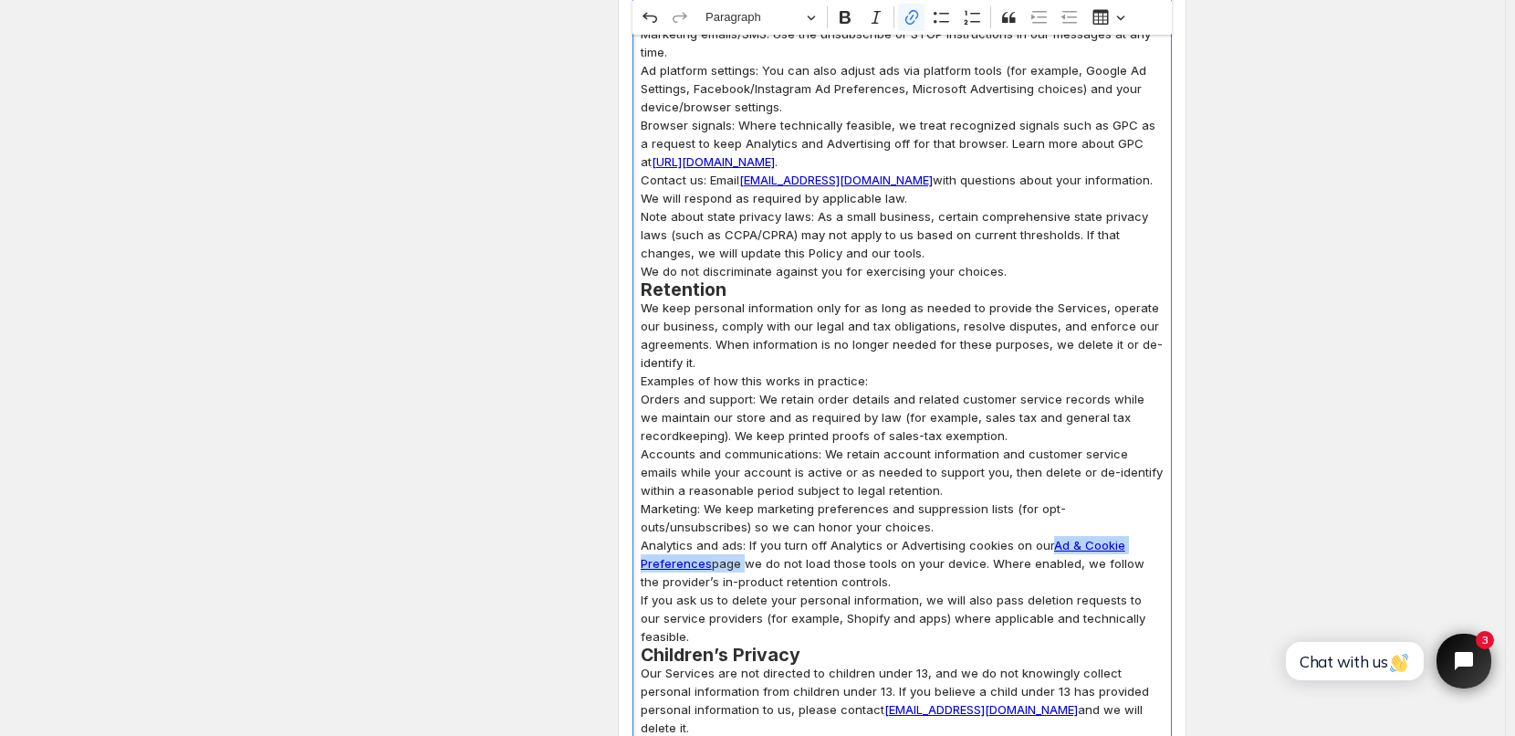
drag, startPoint x: 1058, startPoint y: 509, endPoint x: 744, endPoint y: 536, distance: 315.0
click at [744, 536] on p "Analytics and ads: If you turn off Analytics or Advertising cookies on our Ad &…" at bounding box center [902, 563] width 523 height 55
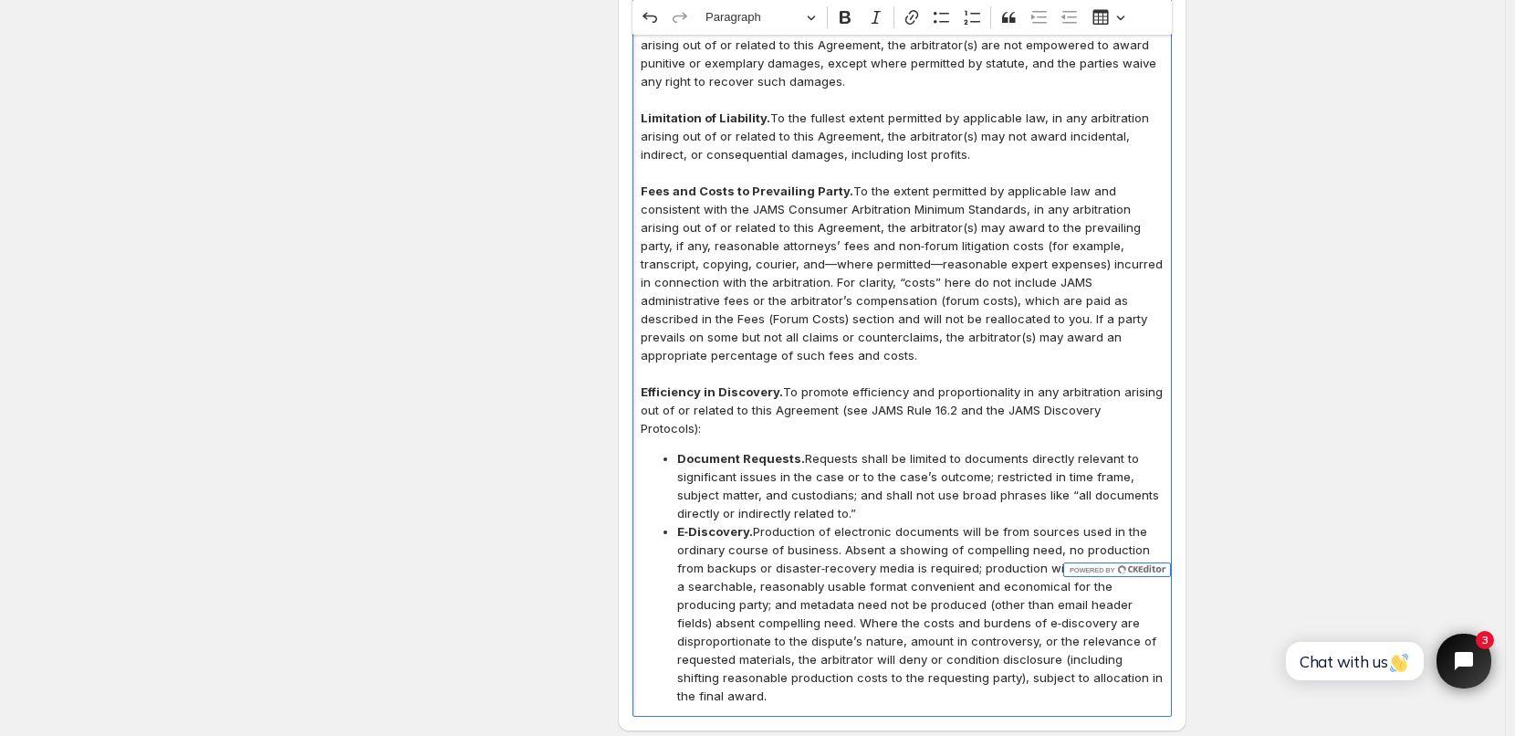
scroll to position [7848, 0]
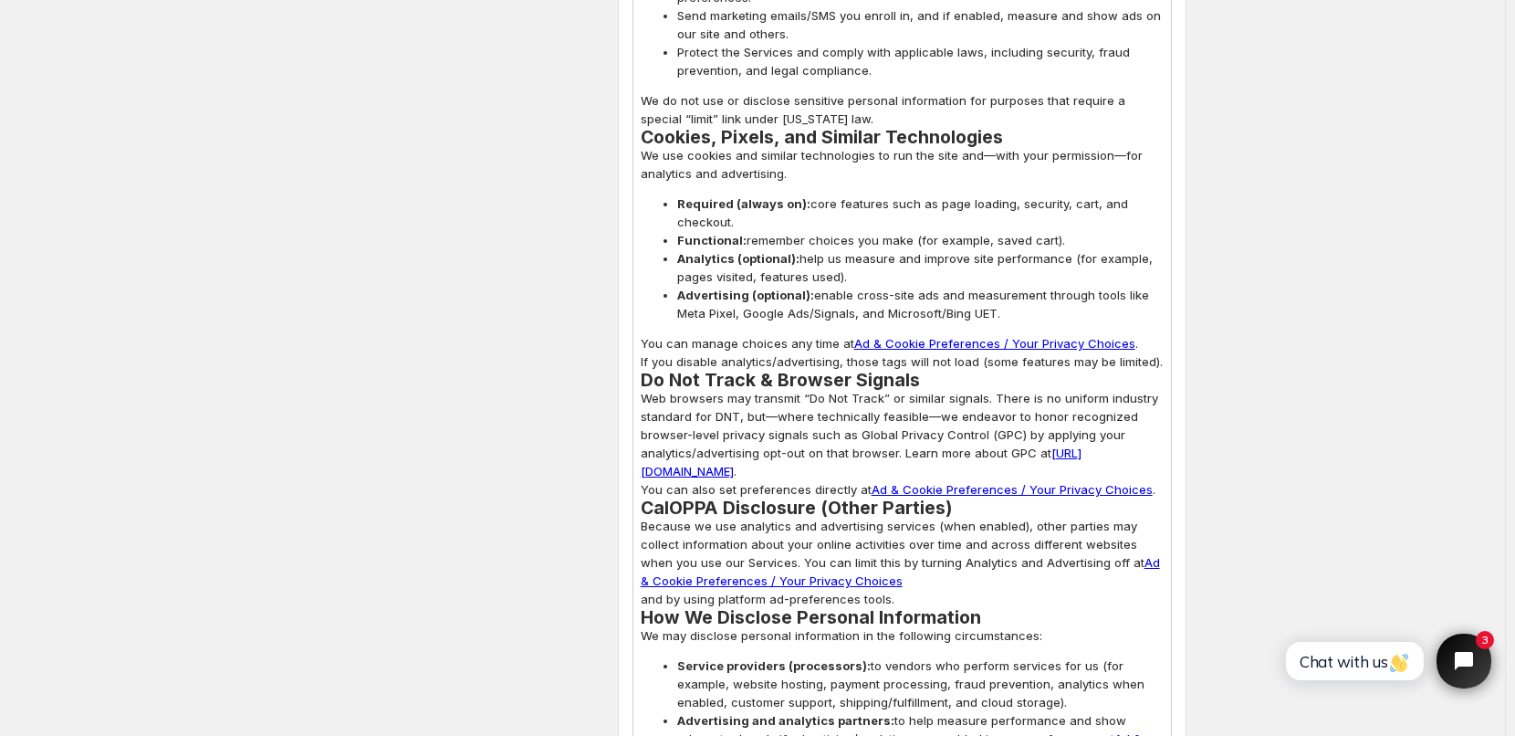
scroll to position [3468, 0]
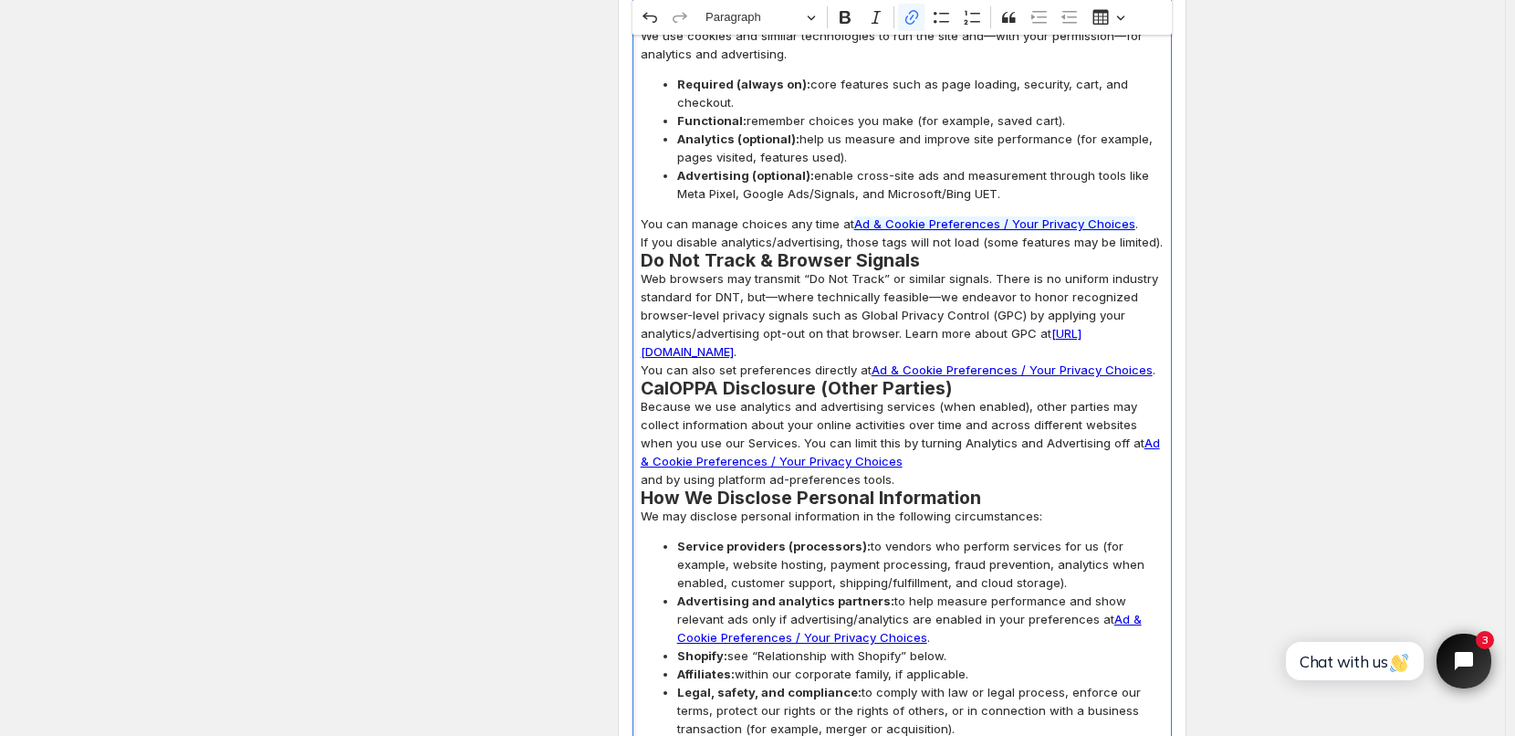
click at [959, 216] on link "Ad & Cookie Preferences / Your Privacy Choices" at bounding box center [994, 223] width 281 height 15
click at [951, 278] on p "Web browsers may transmit “Do Not Track” or similar signals. There is no unifor…" at bounding box center [902, 314] width 523 height 91
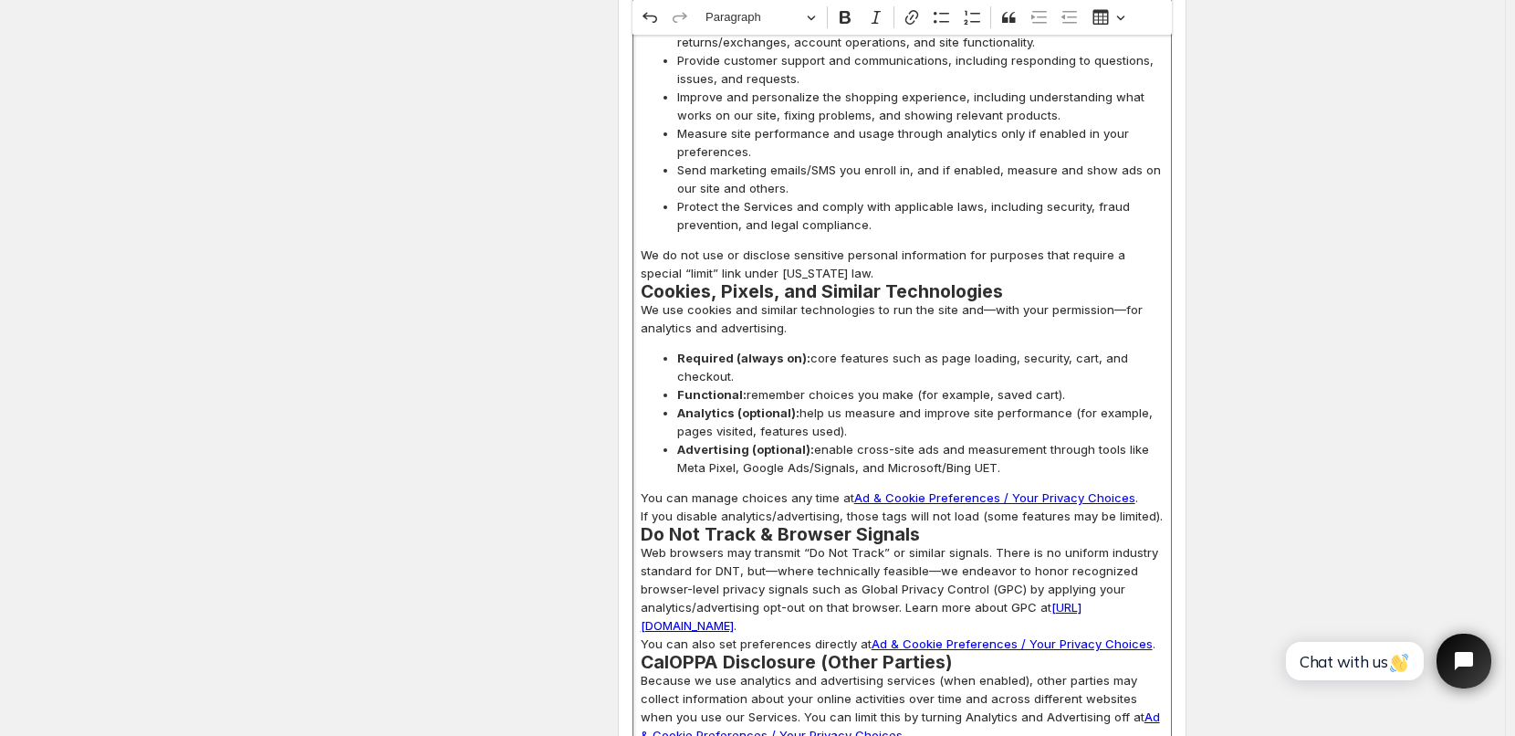
scroll to position [3285, 0]
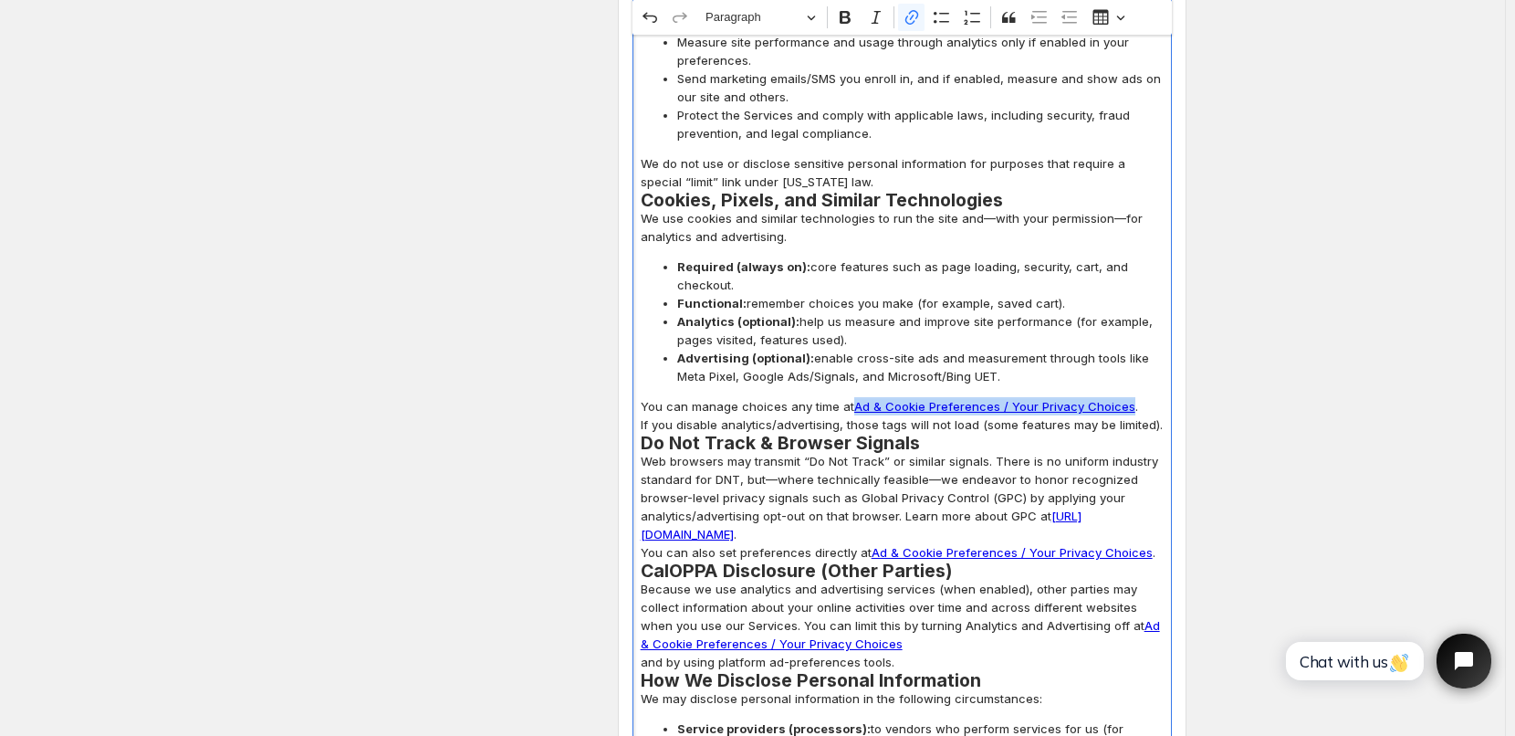
drag, startPoint x: 856, startPoint y: 370, endPoint x: 1127, endPoint y: 363, distance: 271.1
click at [1127, 397] on p "You can manage choices any time at Ad & Cookie Preferences / Your Privacy Choic…" at bounding box center [902, 415] width 523 height 37
click at [1016, 412] on icon "button" at bounding box center [1006, 411] width 18 height 18
click at [1036, 414] on input "https://www.bulkpartydecorations.com/pages/data-sharing-opt-out#cstkOpener" at bounding box center [956, 410] width 214 height 27
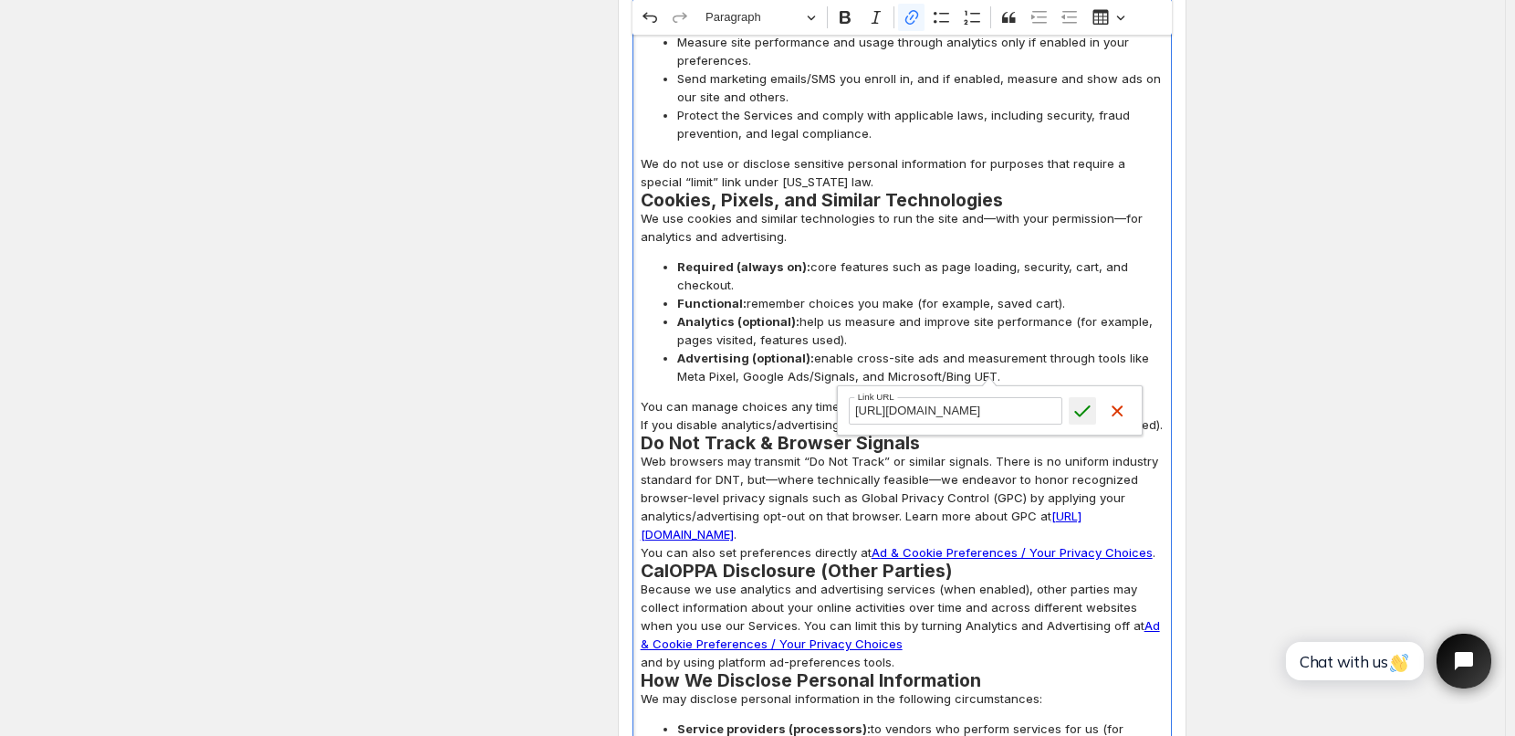
drag, startPoint x: 987, startPoint y: 412, endPoint x: 1077, endPoint y: 409, distance: 89.5
click at [1077, 409] on form "https://www.bulkpartydecorations.com/pages/data-sharing-opt-out#cstkOpener Link…" at bounding box center [990, 410] width 304 height 48
drag, startPoint x: 1057, startPoint y: 409, endPoint x: 779, endPoint y: 429, distance: 278.2
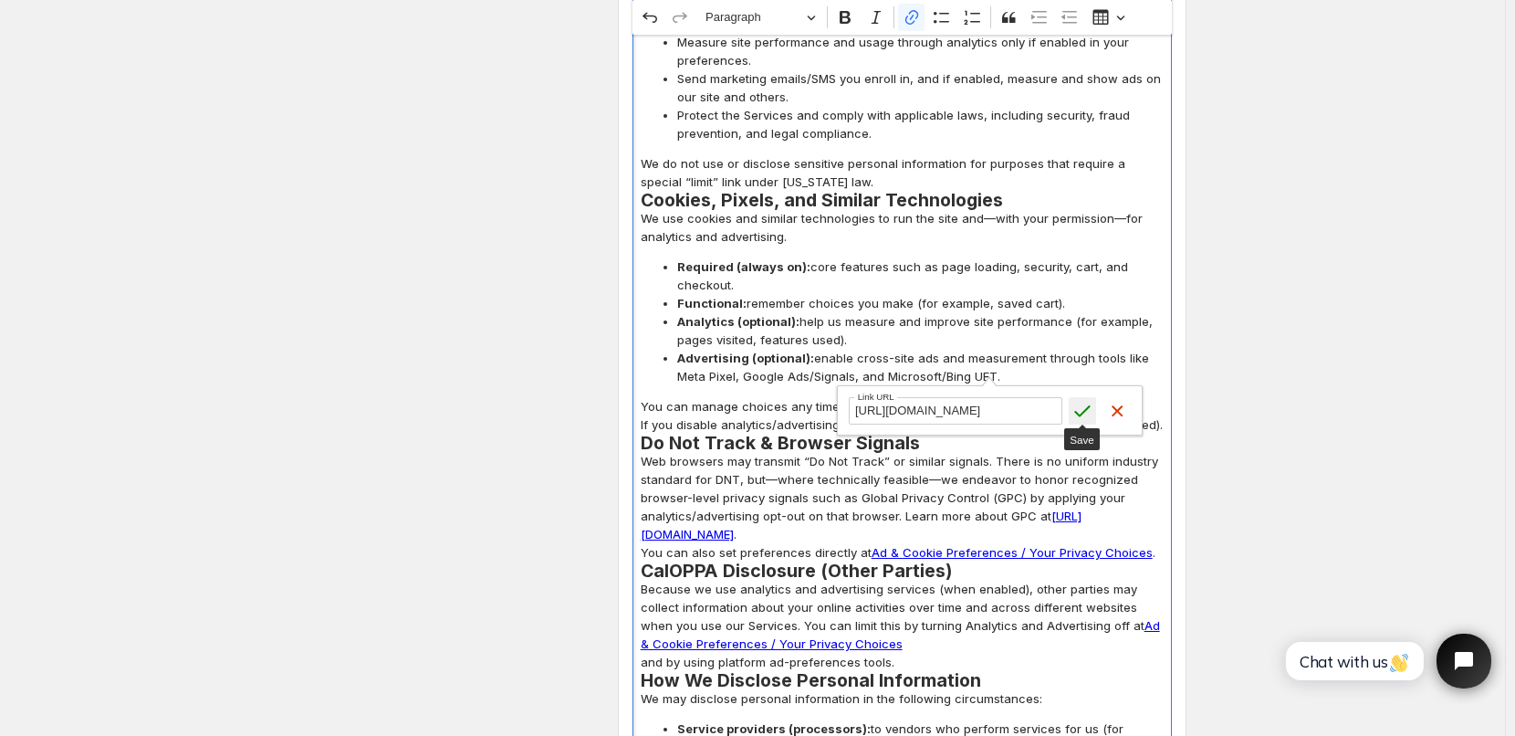
type input "https://www.bulkpartydecorations.com/pages/data-sharing-opt-out"
click at [1082, 412] on icon "submit" at bounding box center [1083, 411] width 16 height 12
click at [1157, 349] on span "Advertising (optional): enable cross-site ads and measurement through tools lik…" at bounding box center [920, 367] width 486 height 37
drag, startPoint x: 856, startPoint y: 371, endPoint x: 1123, endPoint y: 364, distance: 267.5
click at [1123, 399] on link "Ad & Cookie Preferences / Your Privacy Choices" at bounding box center [994, 406] width 281 height 15
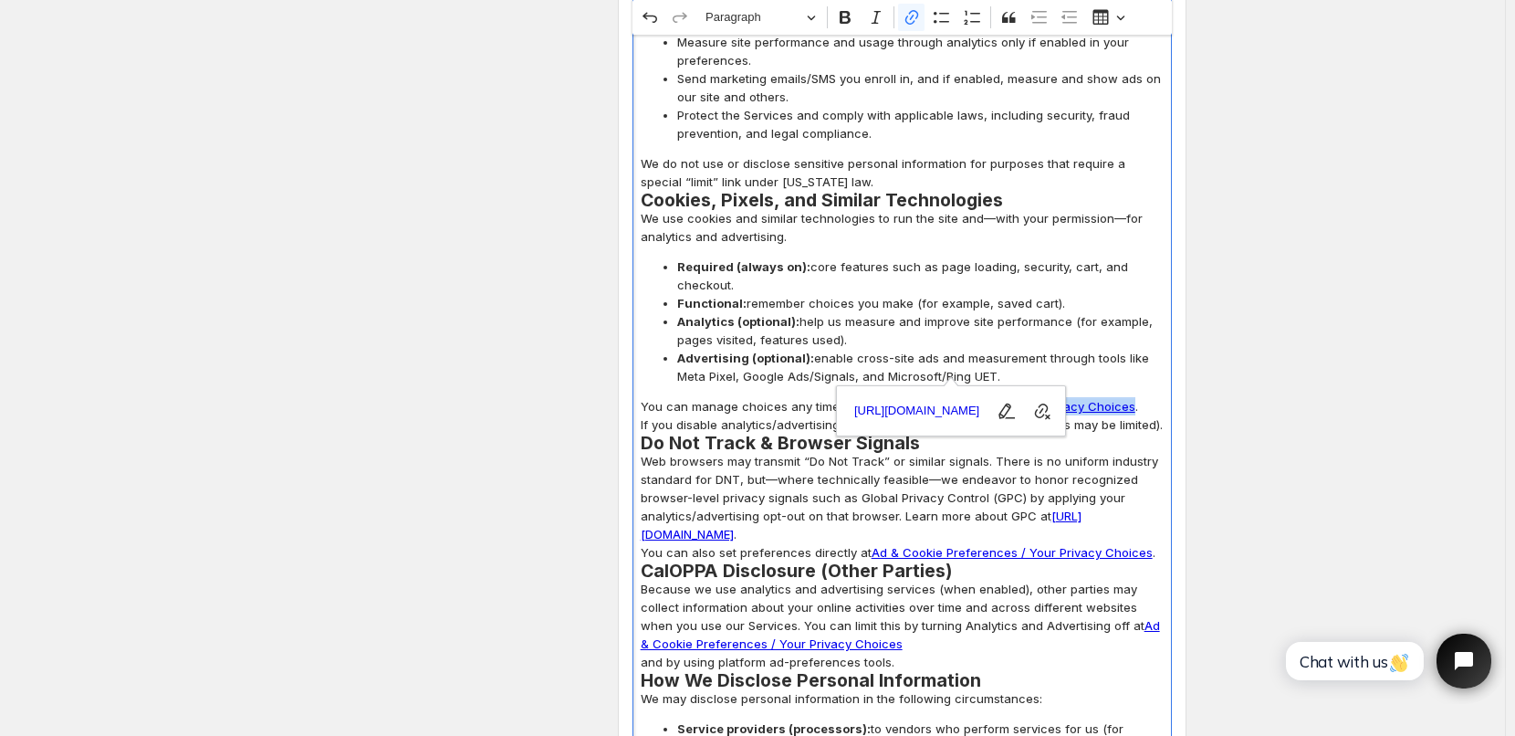
copy link "Ad & Cookie Preferences / Your Privacy Choices"
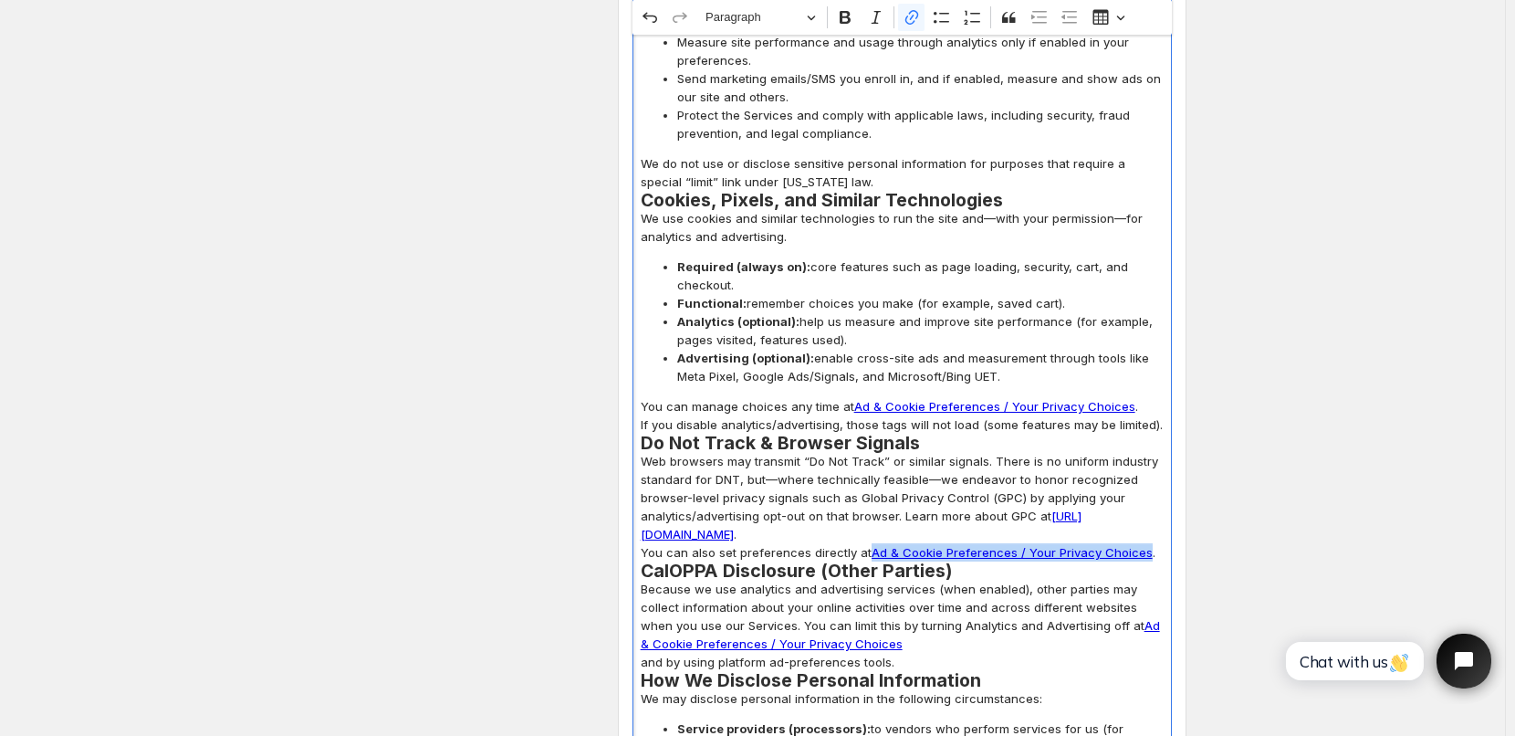
drag, startPoint x: 872, startPoint y: 513, endPoint x: 1143, endPoint y: 515, distance: 272.0
click at [1143, 543] on p "You can also set preferences directly at Ad & Cookie Preferences / Your Privacy…" at bounding box center [902, 552] width 523 height 18
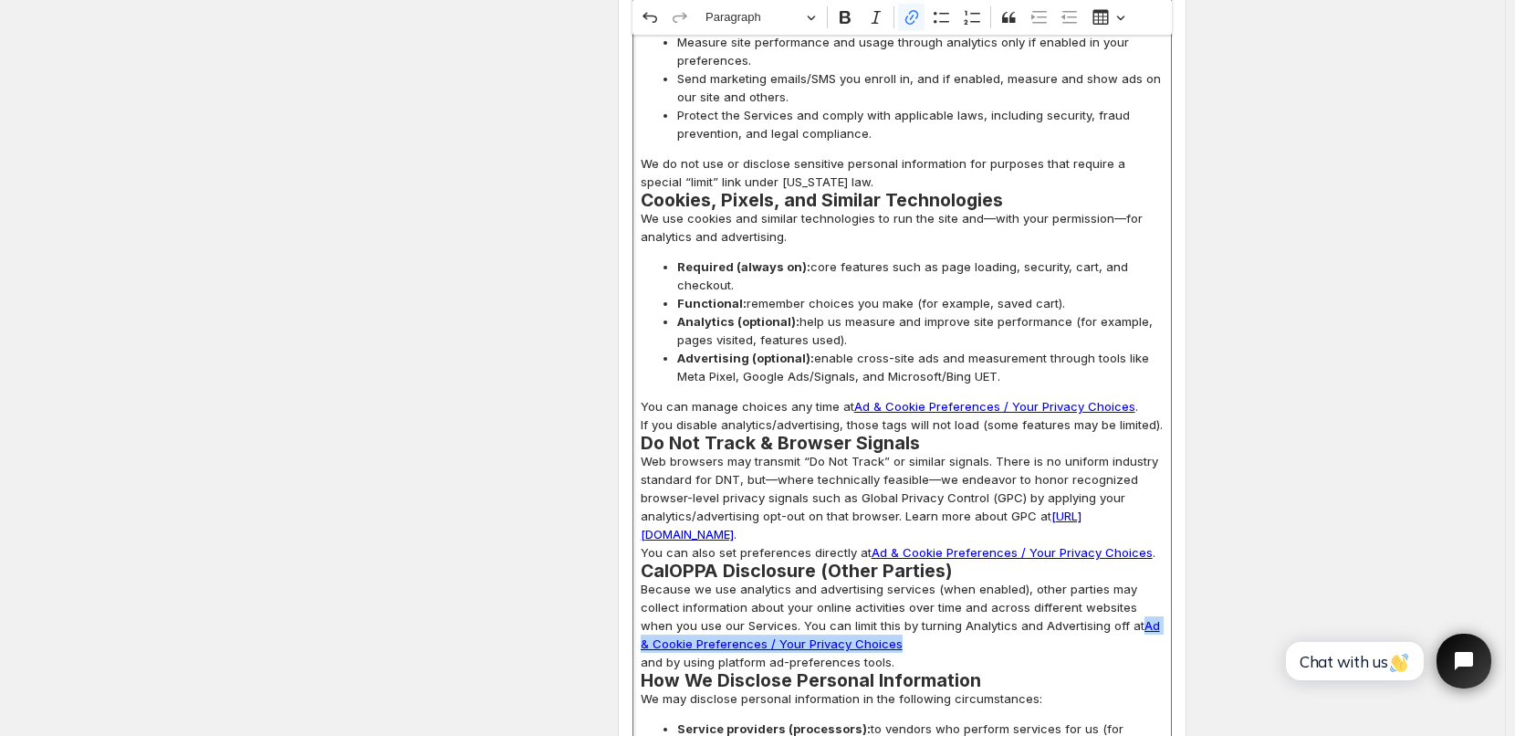
drag, startPoint x: 1112, startPoint y: 587, endPoint x: 889, endPoint y: 614, distance: 224.3
click at [889, 614] on p "Because we use analytics and advertising services (when enabled), other parties…" at bounding box center [902, 624] width 523 height 91
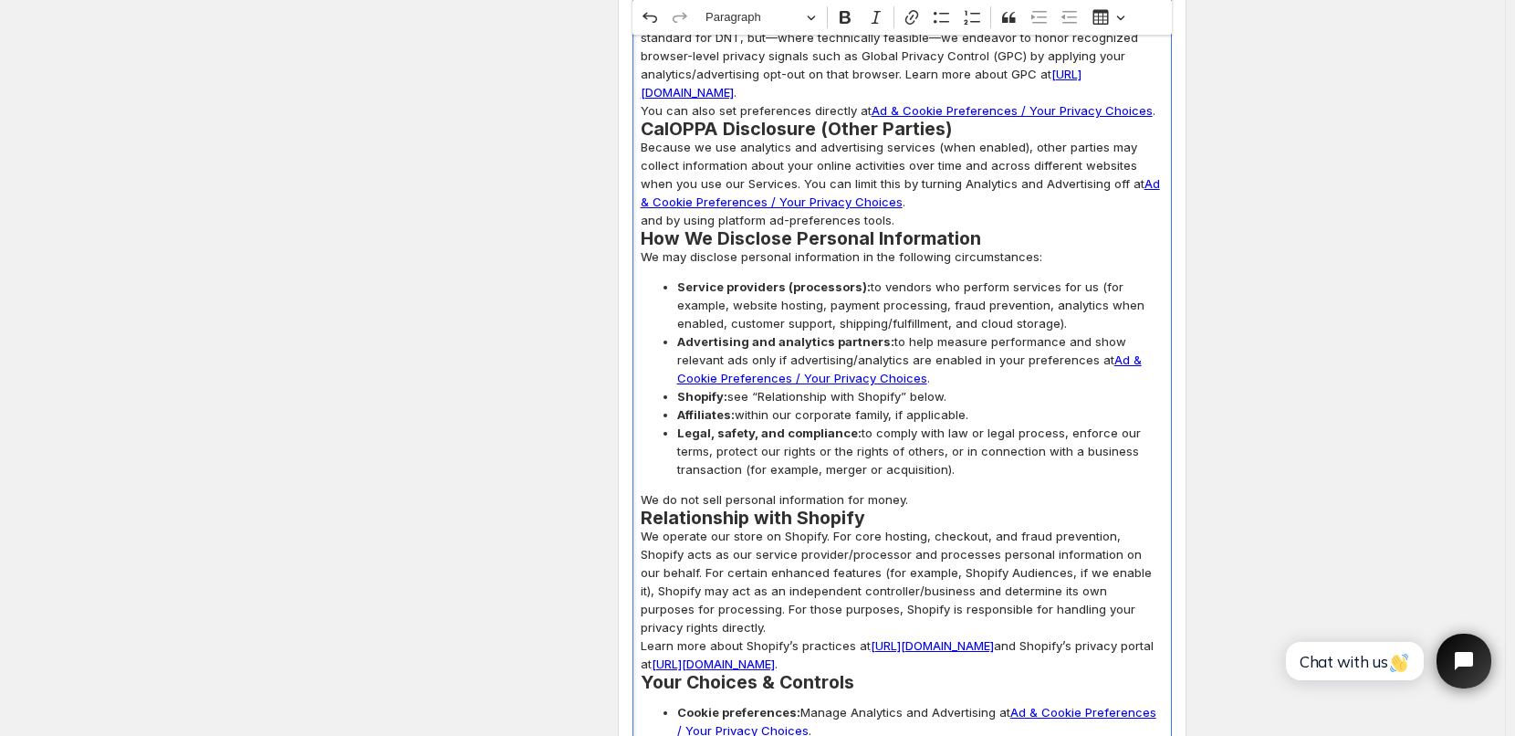
scroll to position [3742, 0]
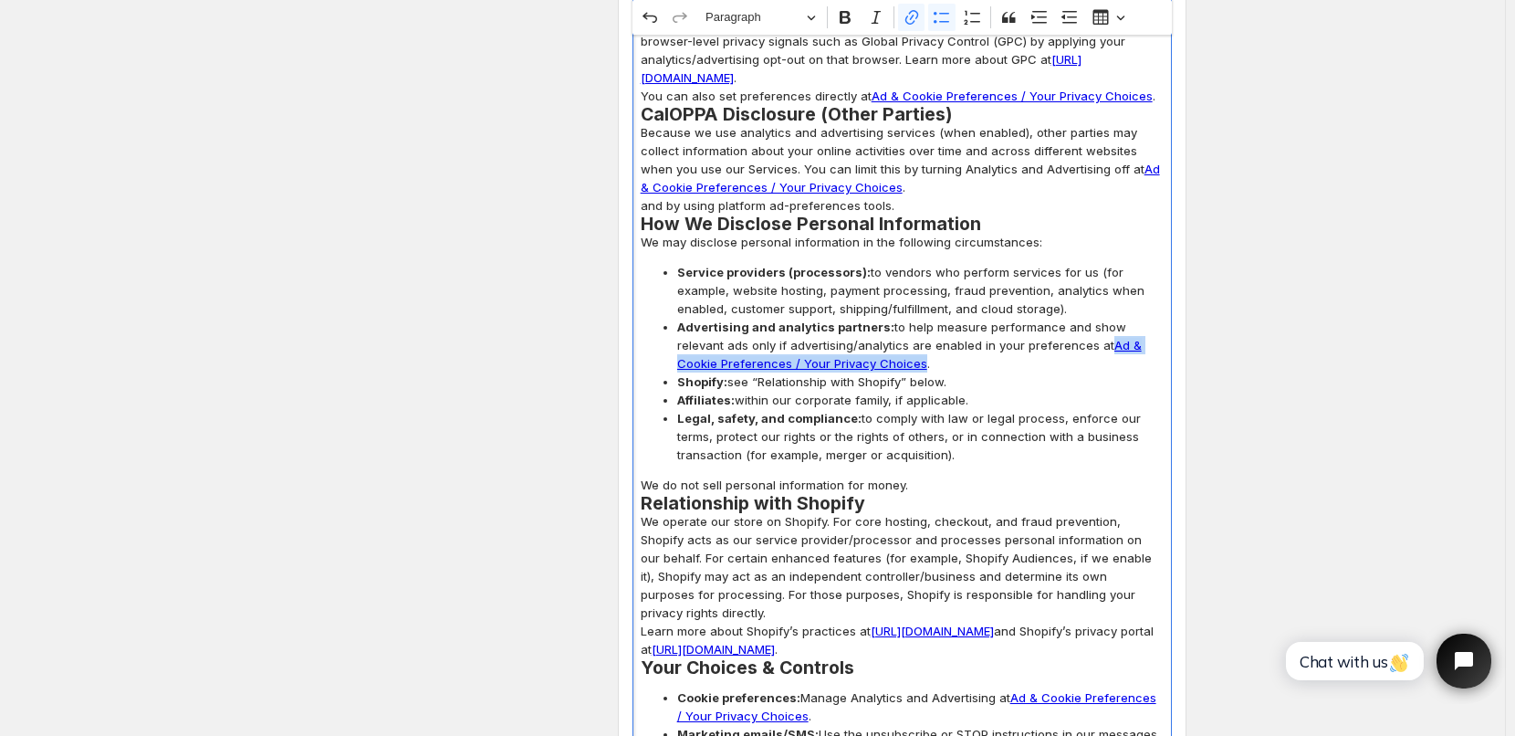
drag, startPoint x: 1061, startPoint y: 310, endPoint x: 878, endPoint y: 328, distance: 184.2
click at [878, 338] on link "Ad & Cookie Preferences / Your Privacy Choices" at bounding box center [909, 354] width 465 height 33
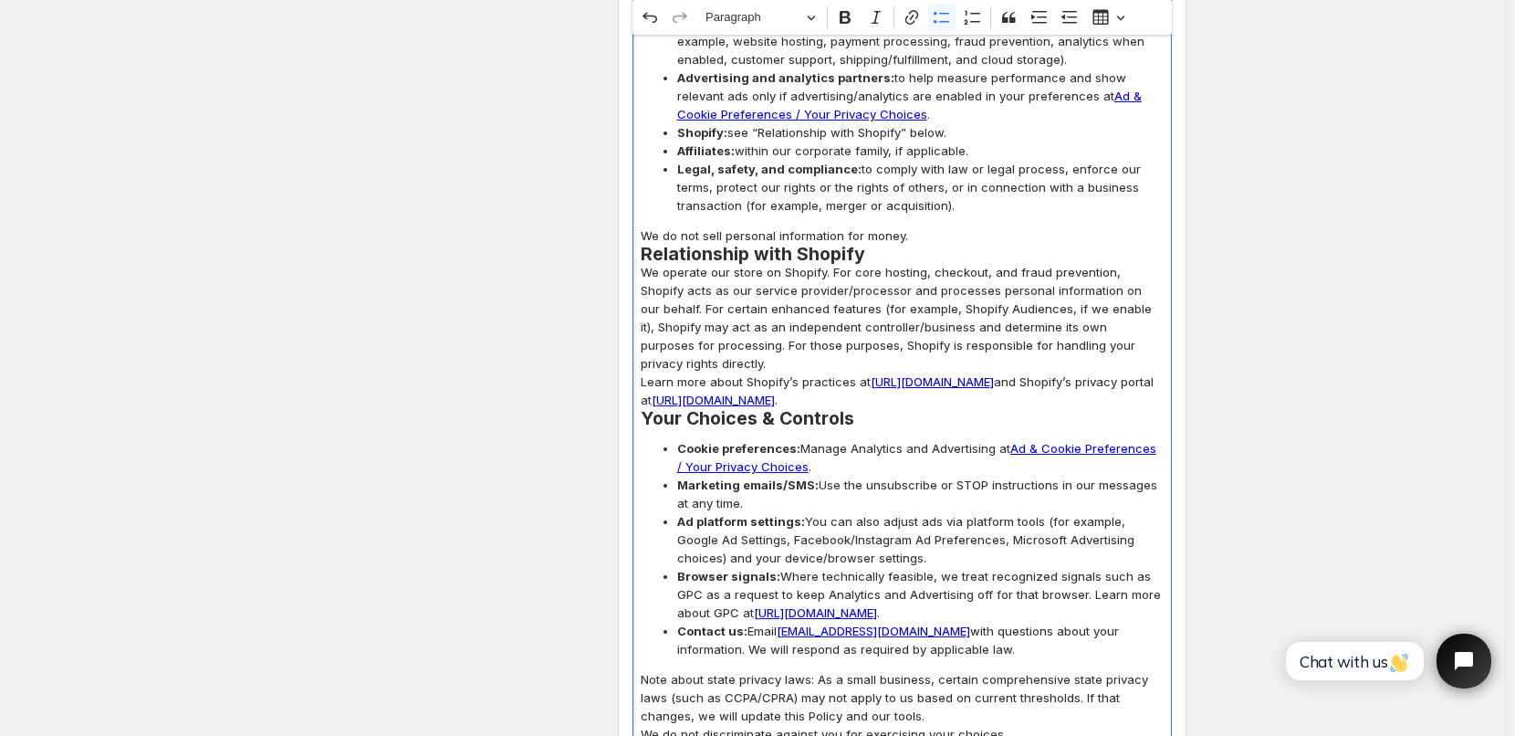
scroll to position [4015, 0]
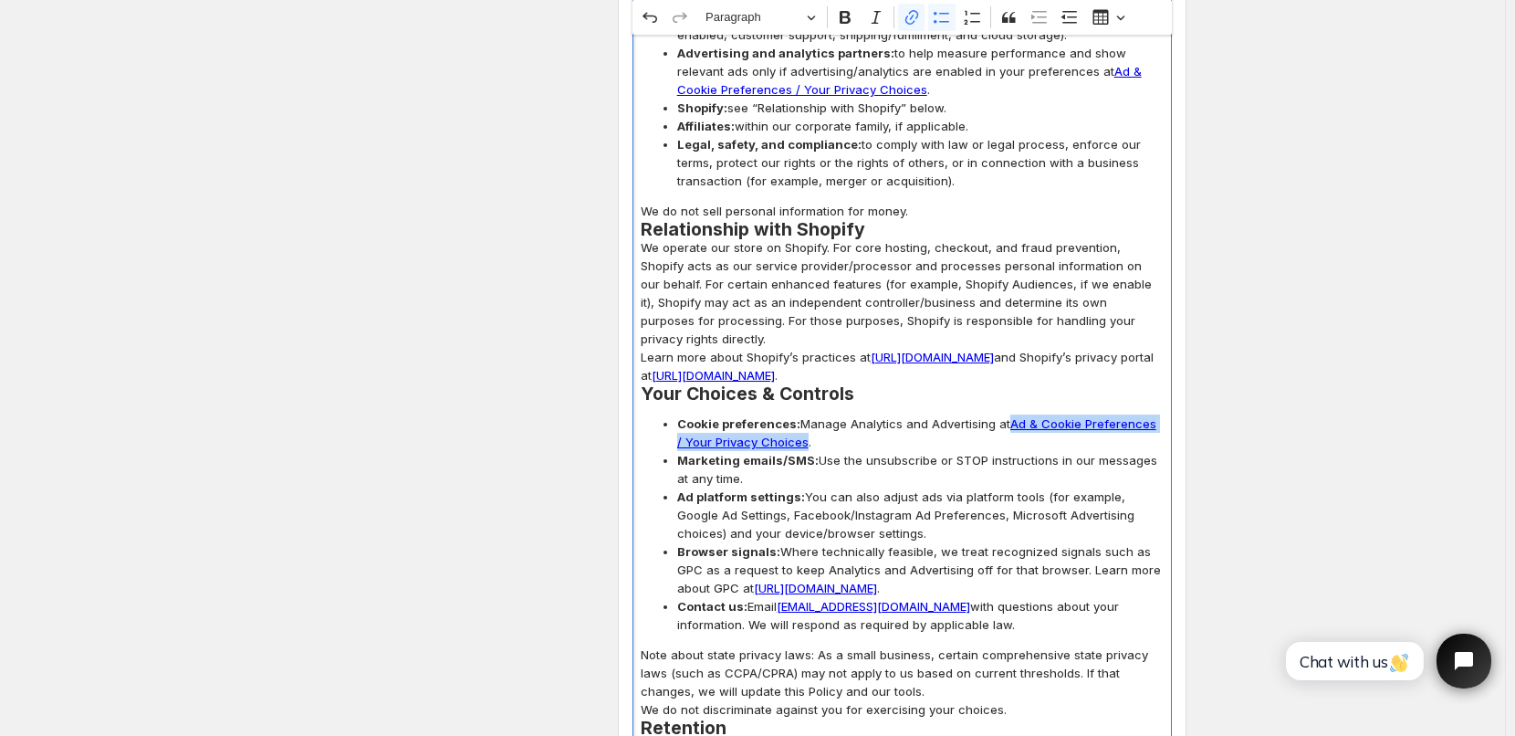
drag, startPoint x: 1013, startPoint y: 391, endPoint x: 800, endPoint y: 402, distance: 212.9
click at [800, 416] on link "Ad & Cookie Preferences / Your Privacy Choices" at bounding box center [916, 432] width 479 height 33
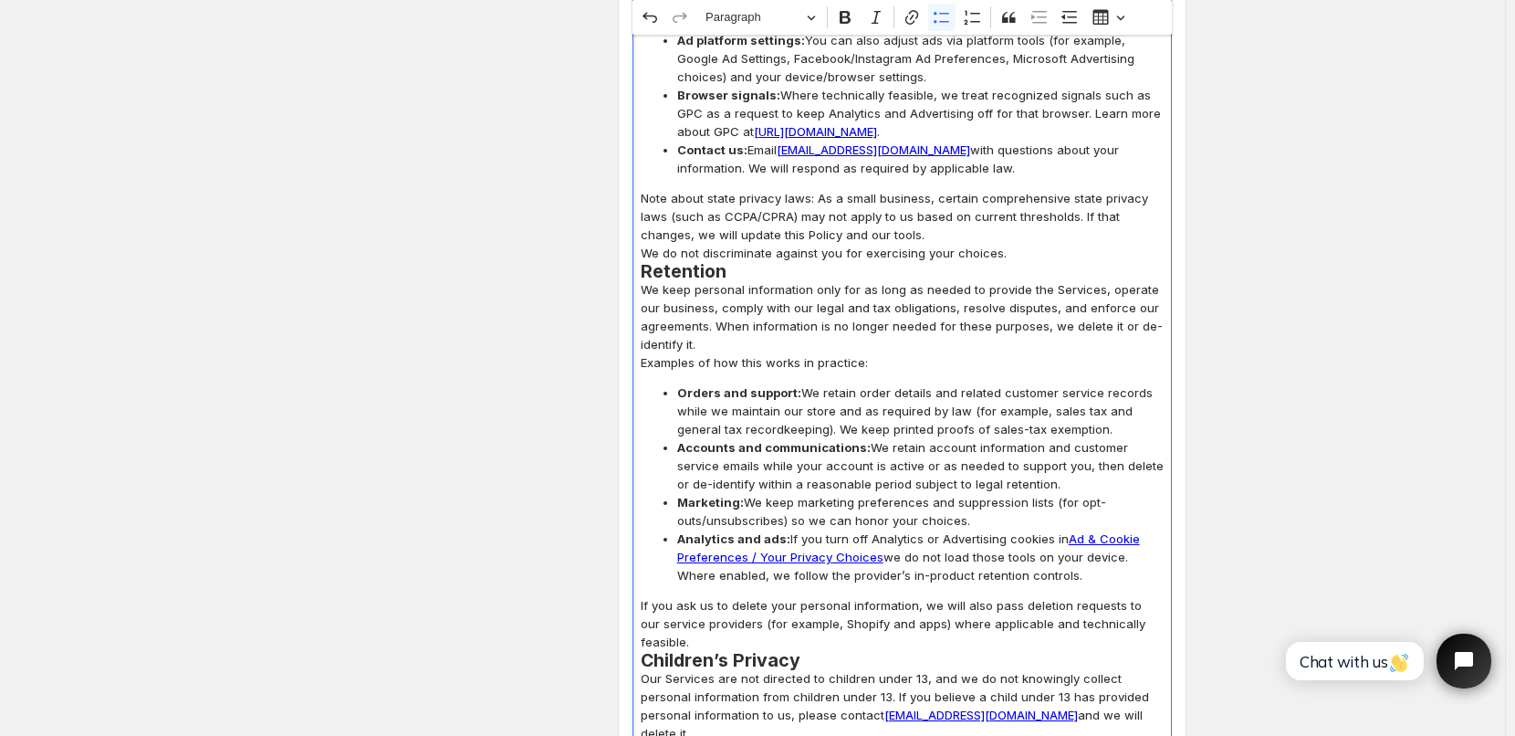
scroll to position [4563, 0]
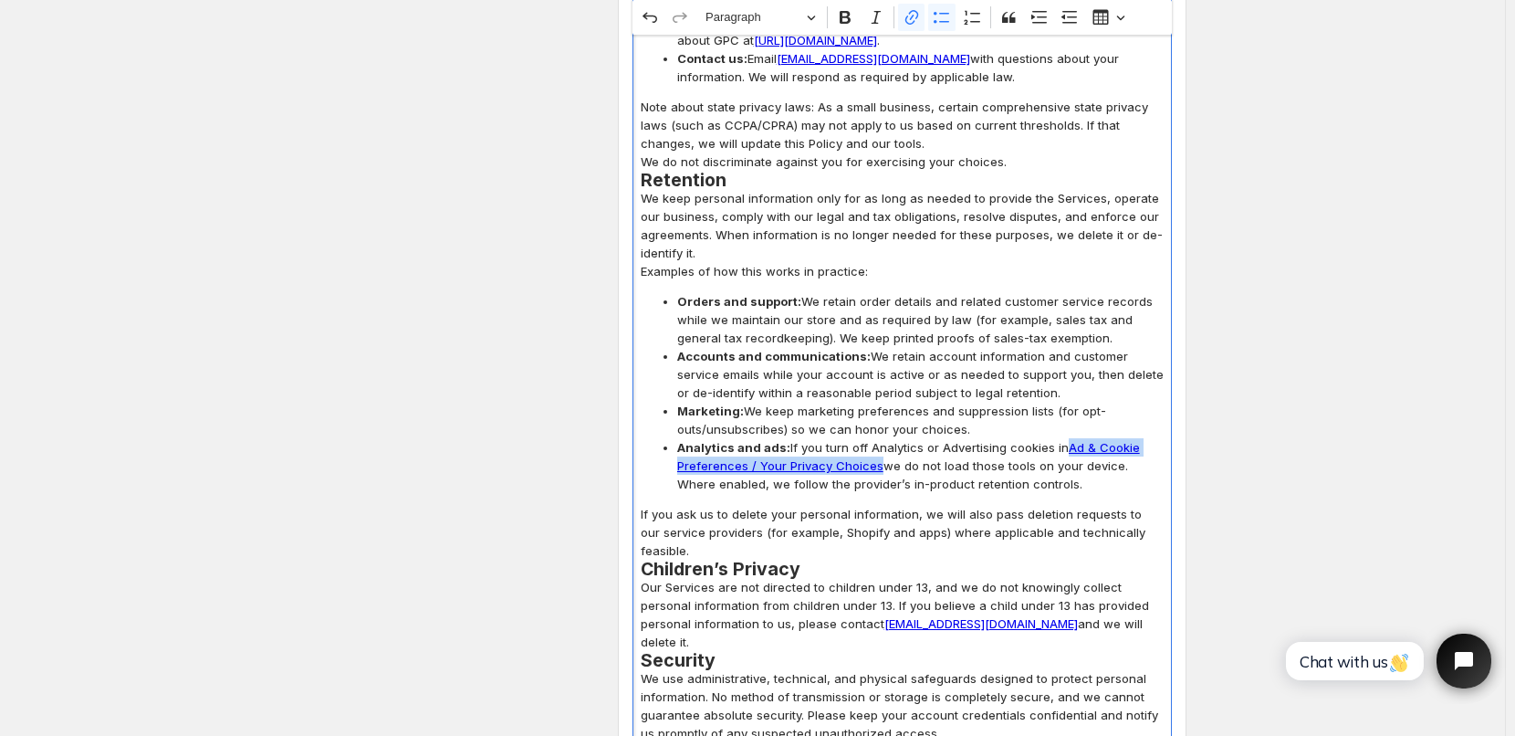
drag, startPoint x: 1070, startPoint y: 410, endPoint x: 878, endPoint y: 430, distance: 192.7
click at [878, 440] on link "Ad & Cookie Preferences / Your Privacy Choices" at bounding box center [908, 456] width 463 height 33
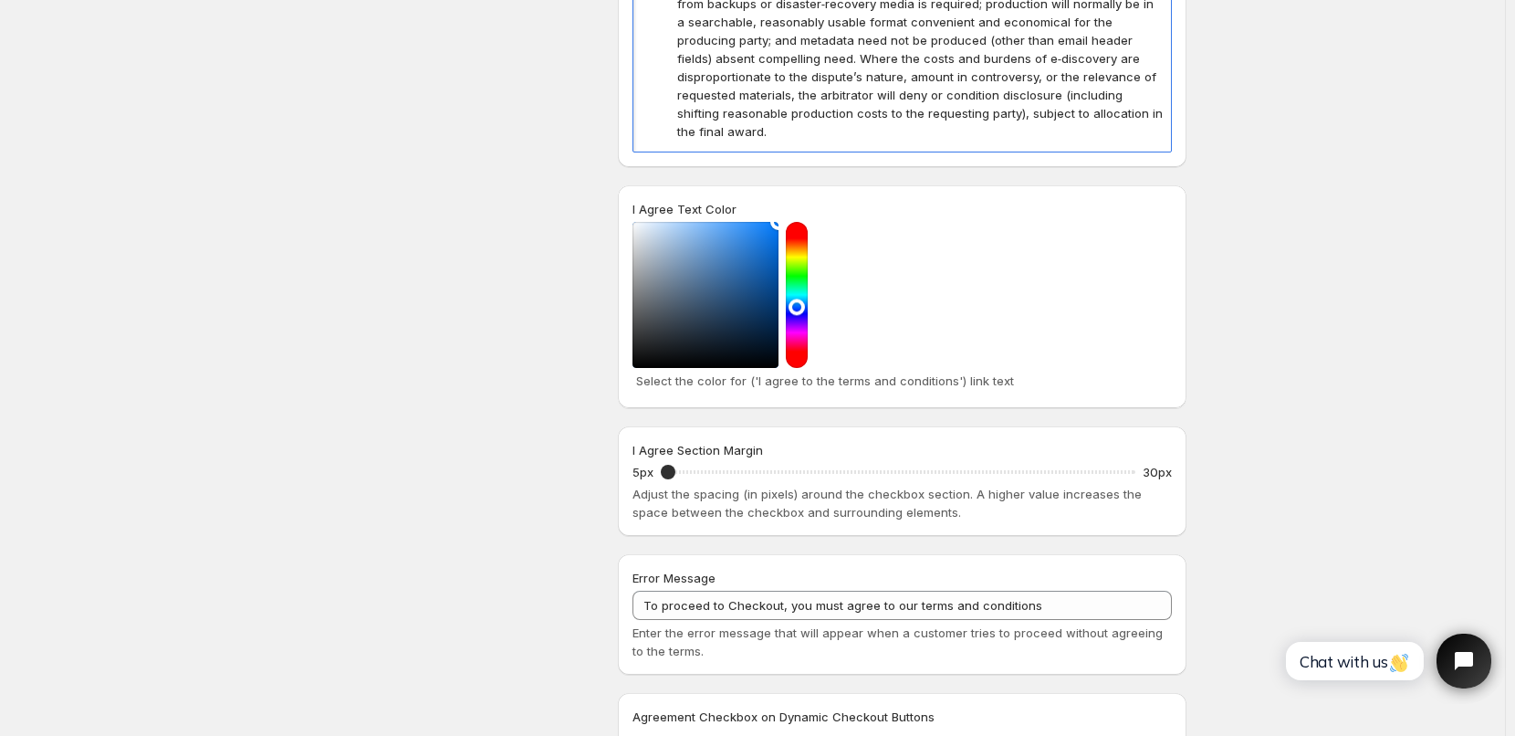
scroll to position [8213, 0]
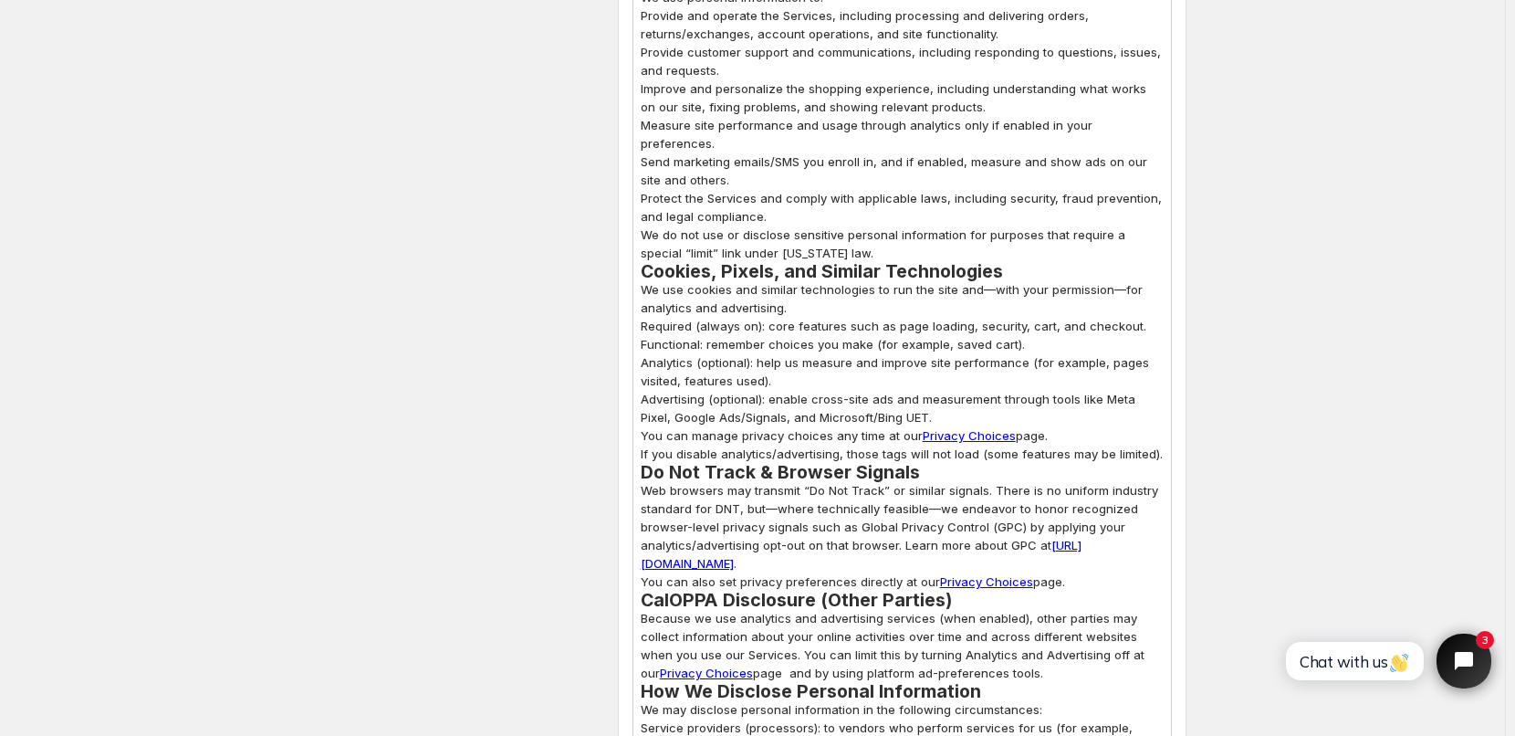
scroll to position [2555, 0]
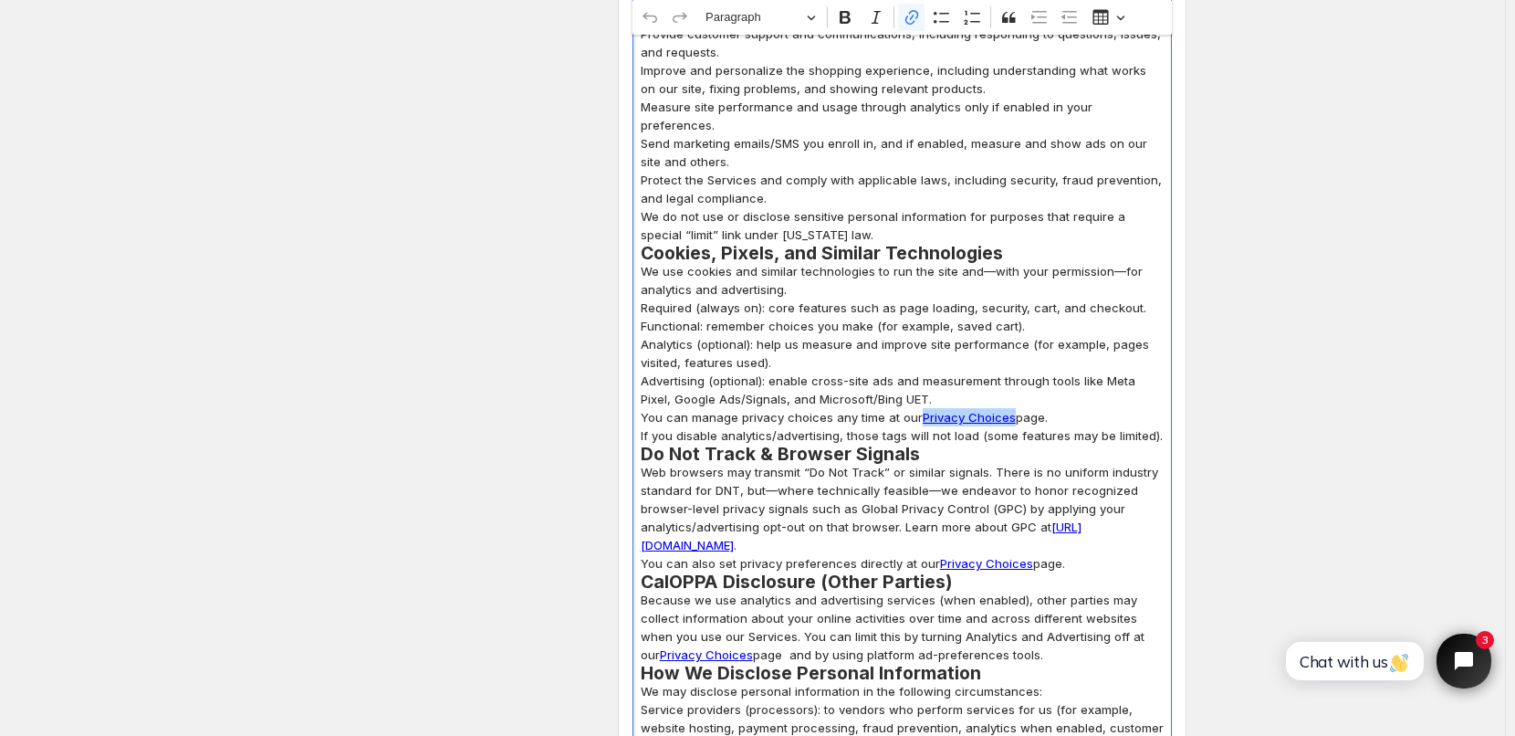
drag, startPoint x: 923, startPoint y: 381, endPoint x: 1012, endPoint y: 381, distance: 89.4
click at [1012, 408] on p "You can manage privacy choices any time at our Privacy Choices page. If you dis…" at bounding box center [902, 426] width 523 height 37
click at [1085, 371] on p "Advertising (optional): enable cross-site ads and measurement through tools lik…" at bounding box center [902, 389] width 523 height 37
drag, startPoint x: 921, startPoint y: 382, endPoint x: 1041, endPoint y: 385, distance: 120.5
click at [1041, 408] on p "You can manage privacy choices any time at our Privacy Choices page. If you dis…" at bounding box center [902, 426] width 523 height 37
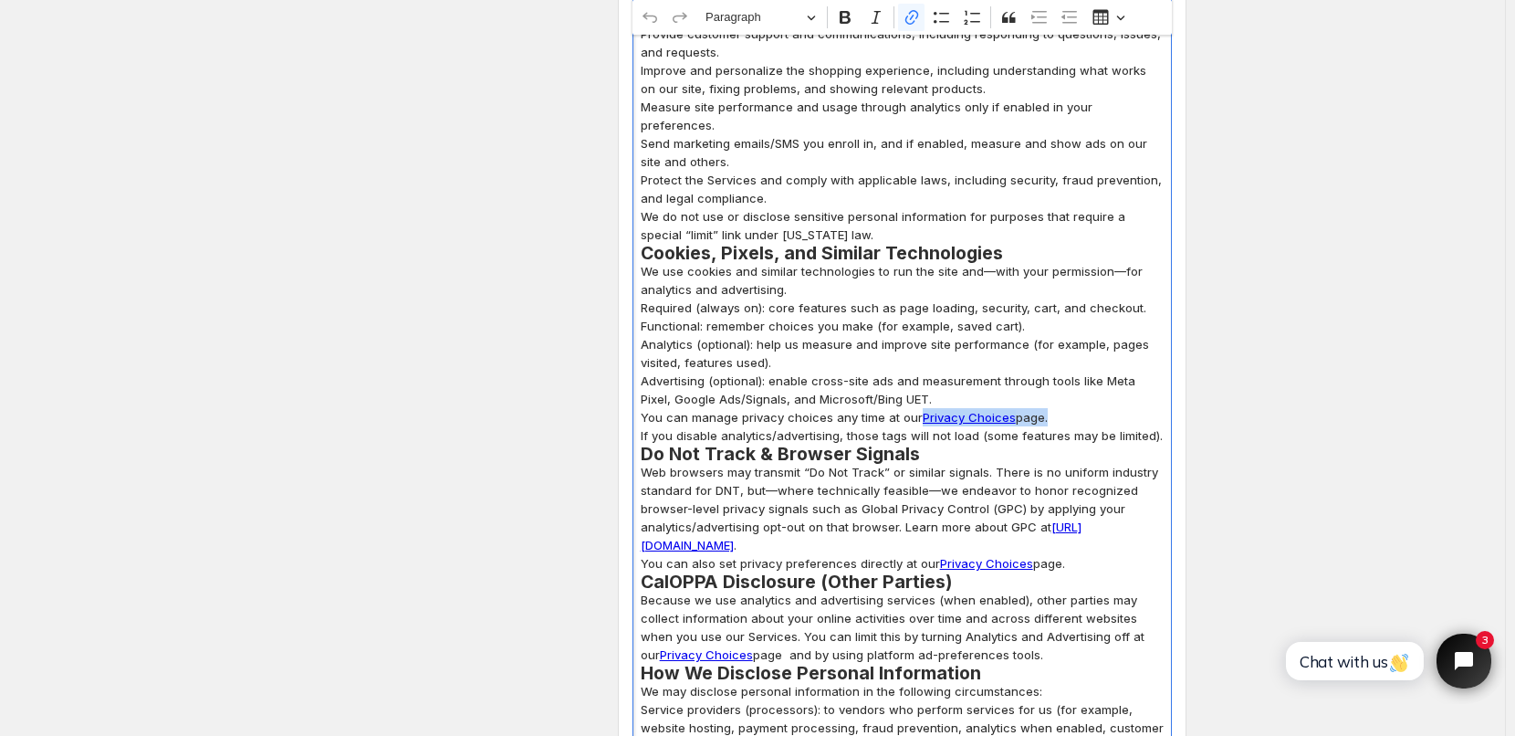
copy p "Privacy Choices page"
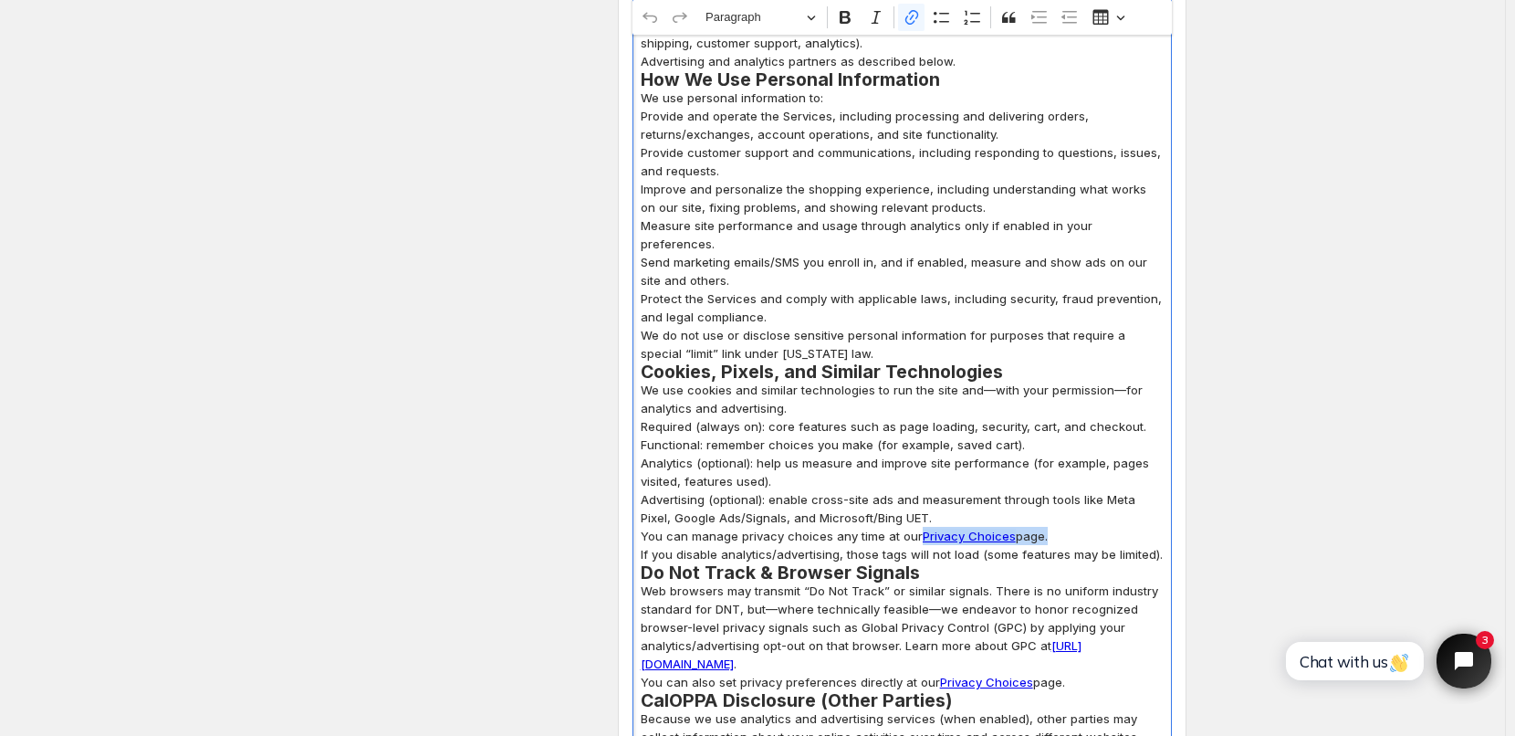
scroll to position [2464, 0]
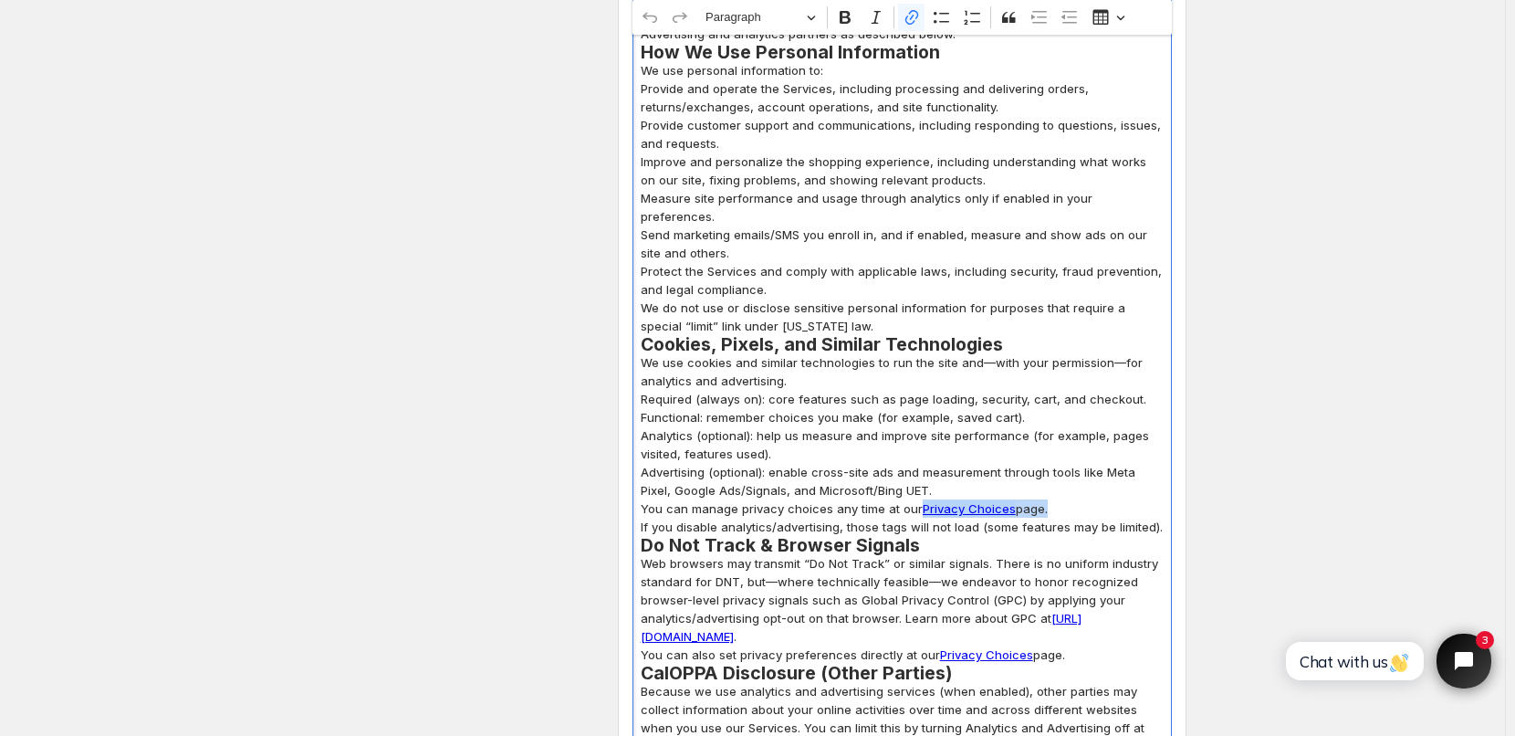
copy p "Privacy Choices page"
